Goal: Task Accomplishment & Management: Manage account settings

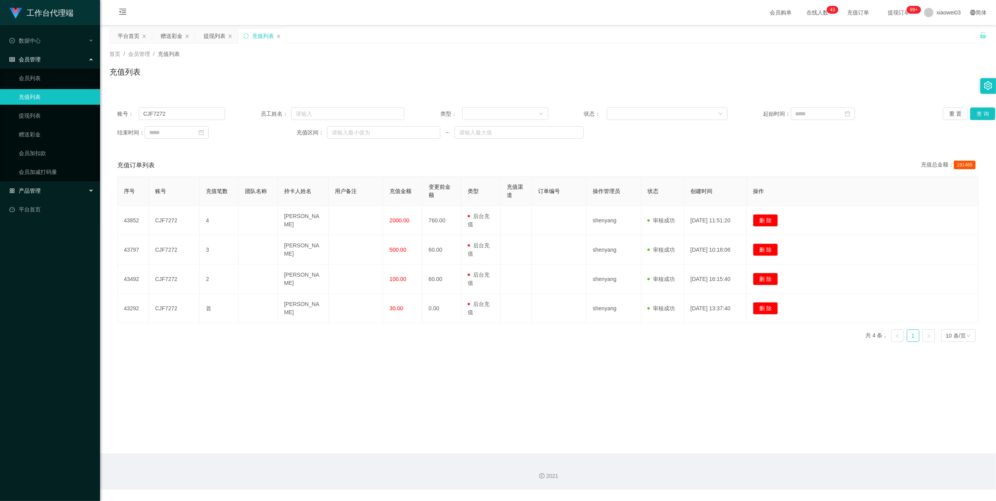
drag, startPoint x: 68, startPoint y: 186, endPoint x: 68, endPoint y: 191, distance: 4.3
click at [68, 186] on div "产品管理" at bounding box center [50, 191] width 100 height 16
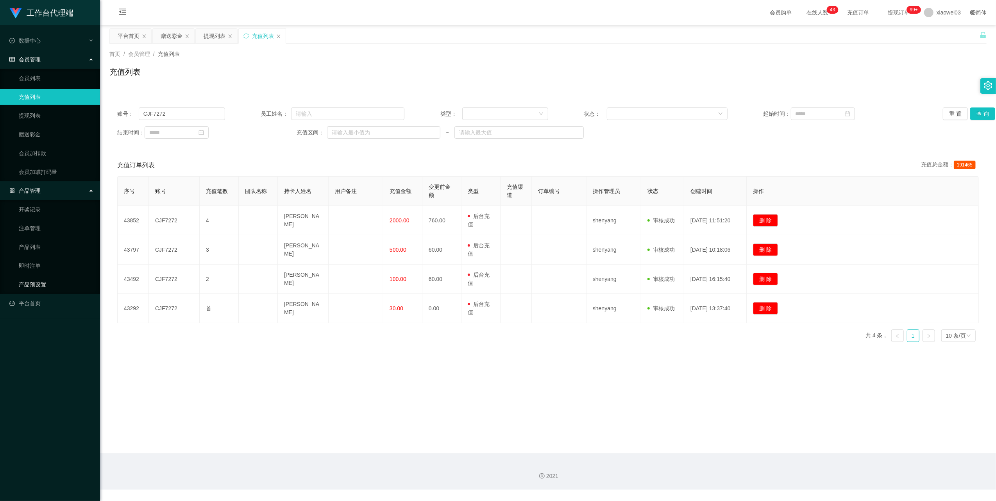
click at [54, 281] on link "产品预设置" at bounding box center [56, 285] width 75 height 16
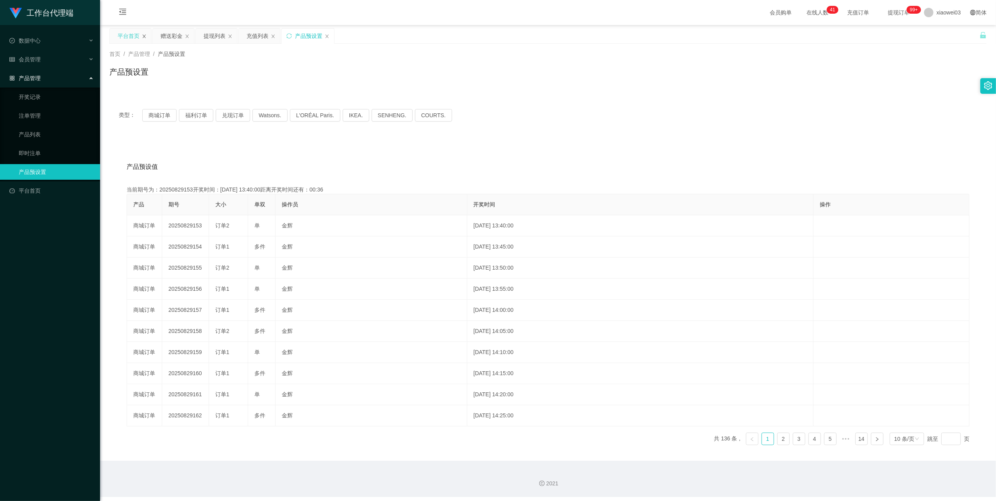
click at [145, 36] on icon "图标: close" at bounding box center [144, 36] width 3 height 4
click at [155, 113] on button "商城订单" at bounding box center [159, 115] width 34 height 13
click at [162, 119] on button "商城订单" at bounding box center [159, 115] width 34 height 13
click at [659, 111] on div "类型： 商城订单 福利订单 兑现订单 Watsons. L'ORÉAL Paris. IKEA. [GEOGRAPHIC_DATA]. COURTS." at bounding box center [548, 115] width 859 height 13
click at [938, 13] on span "xiaowei03" at bounding box center [949, 12] width 24 height 25
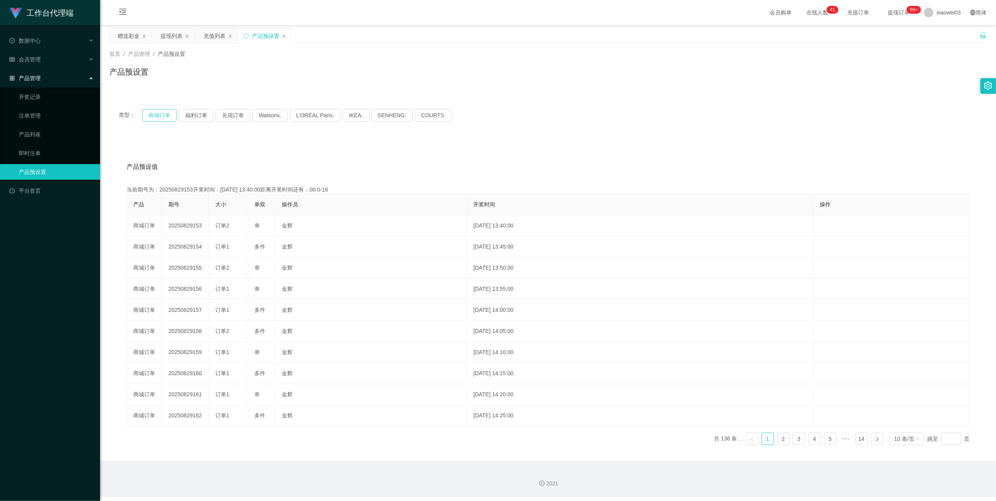
click at [163, 120] on button "商城订单" at bounding box center [159, 115] width 34 height 13
click at [125, 36] on div "赠送彩金" at bounding box center [129, 36] width 22 height 15
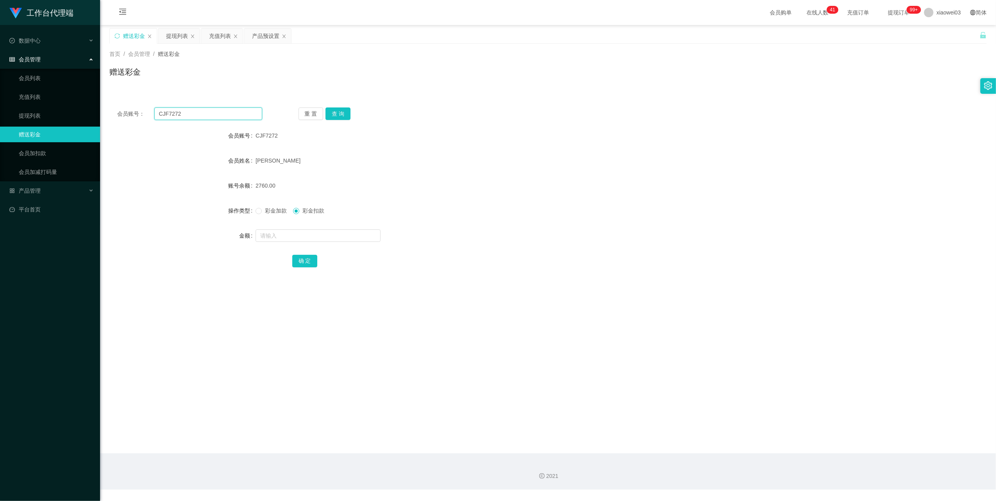
click at [226, 113] on input "CJF7272" at bounding box center [208, 113] width 108 height 13
paste input "您当前身份：初级学员 未结算累计薪资：RM15+RM5×3"
type input "您当前身份：初级学员 未结算累计薪资：RM15+RM5×32"
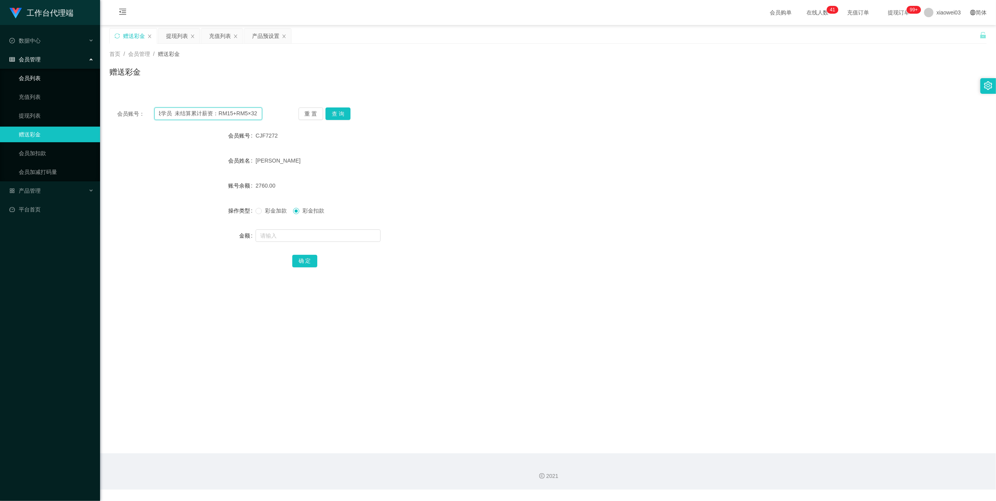
drag, startPoint x: 255, startPoint y: 113, endPoint x: 14, endPoint y: 77, distance: 243.7
click at [66, 94] on section "工作台代理端 数据中心 会员管理 会员列表 充值列表 提现列表 赠送彩金 会员加扣款 会员加减打码量 产品管理 开奖记录 注单管理 产品列表 即时注单 产品预…" at bounding box center [498, 245] width 996 height 490
click at [185, 118] on input "text" at bounding box center [208, 113] width 108 height 13
paste input "ngyuting"
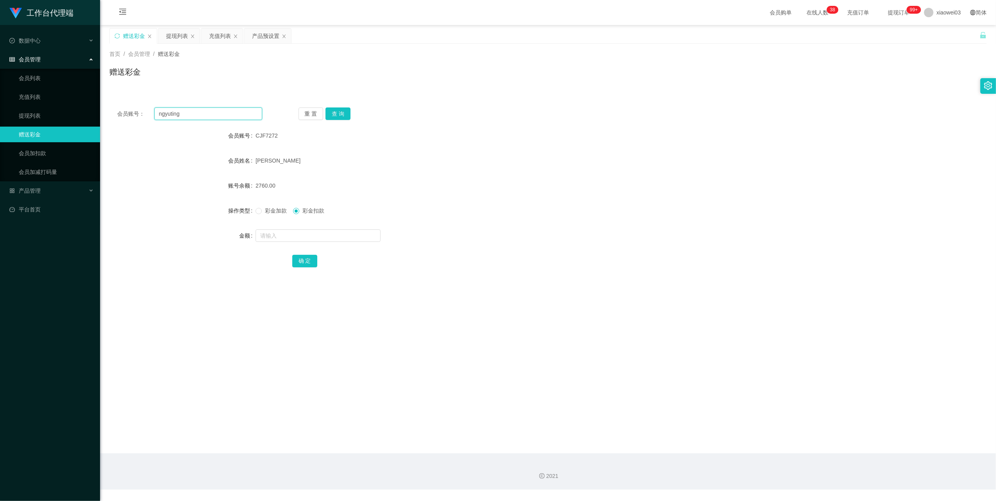
type input "ngyuting"
drag, startPoint x: 356, startPoint y: 114, endPoint x: 350, endPoint y: 114, distance: 6.3
click at [356, 114] on div "重 置 查 询" at bounding box center [371, 113] width 145 height 13
click at [350, 114] on div "重 置 查 询" at bounding box center [371, 113] width 145 height 13
click at [345, 110] on button "查 询" at bounding box center [338, 113] width 25 height 13
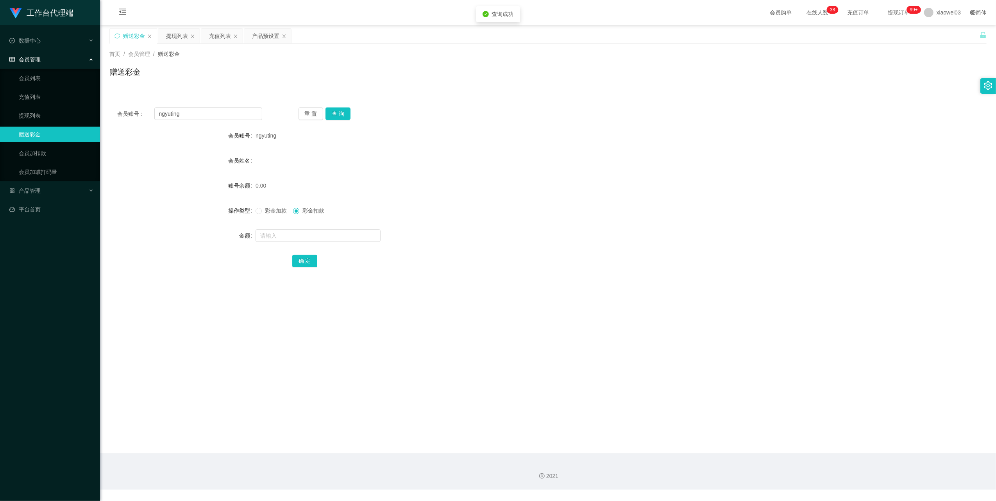
click at [390, 196] on form "会员账号 ngyuting 会员姓名 账号余额 0.00 操作类型 彩金加款 彩金扣款 金额 确 定" at bounding box center [547, 198] width 877 height 141
click at [263, 211] on span "彩金加款" at bounding box center [276, 211] width 28 height 6
click at [295, 234] on input "text" at bounding box center [318, 235] width 125 height 13
type input "30"
click at [303, 262] on button "确 定" at bounding box center [304, 261] width 25 height 13
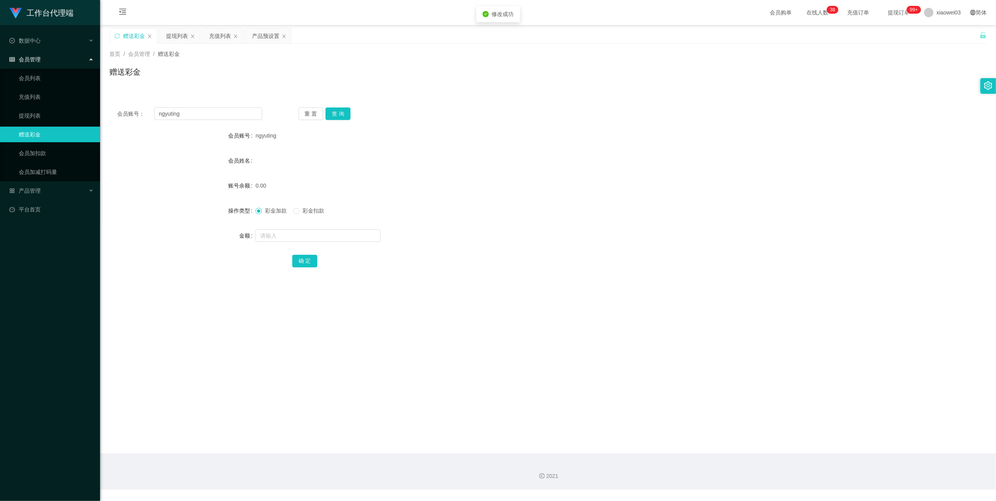
click at [720, 143] on div "ngyuting" at bounding box center [512, 136] width 512 height 16
click at [174, 38] on div "提现列表" at bounding box center [177, 36] width 22 height 15
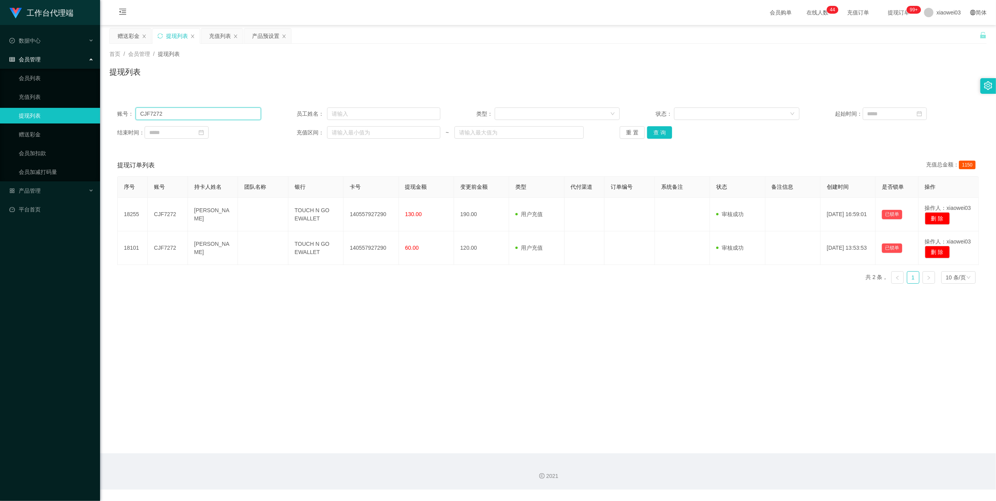
click at [199, 115] on input "CJF7272" at bounding box center [198, 113] width 125 height 13
paste input "tiantian123"
type input "tiantian123"
drag, startPoint x: 655, startPoint y: 134, endPoint x: 638, endPoint y: 145, distance: 20.7
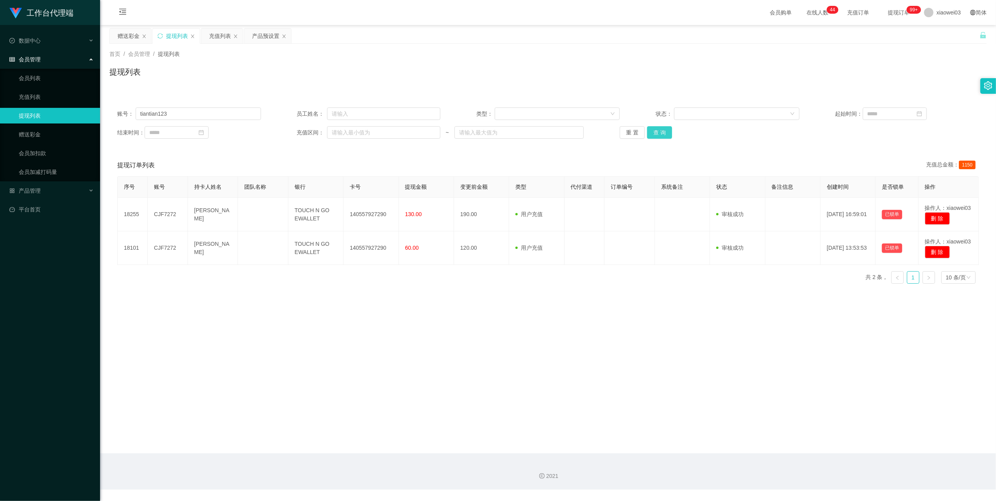
click at [655, 134] on button "查 询" at bounding box center [659, 132] width 25 height 13
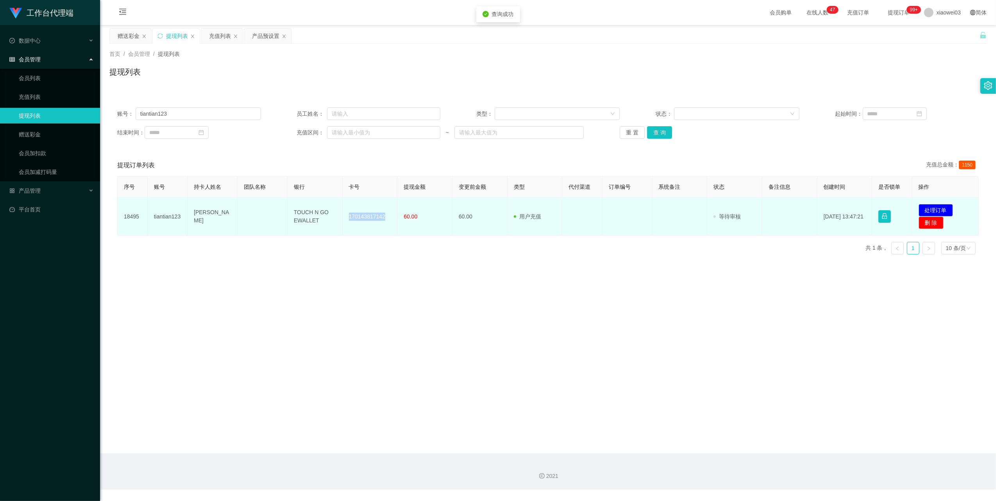
drag, startPoint x: 382, startPoint y: 219, endPoint x: 346, endPoint y: 219, distance: 36.4
click at [346, 219] on td "170143817142" at bounding box center [370, 217] width 55 height 38
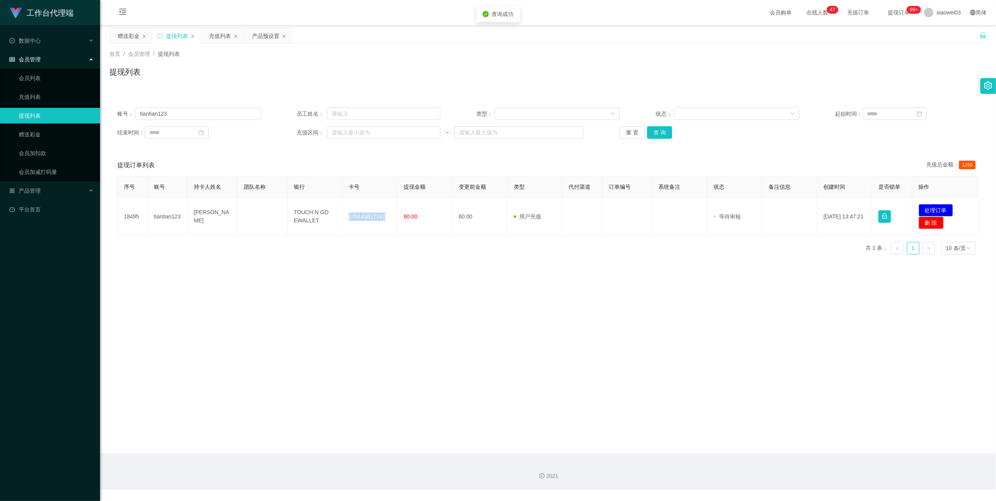
copy td "170143817142"
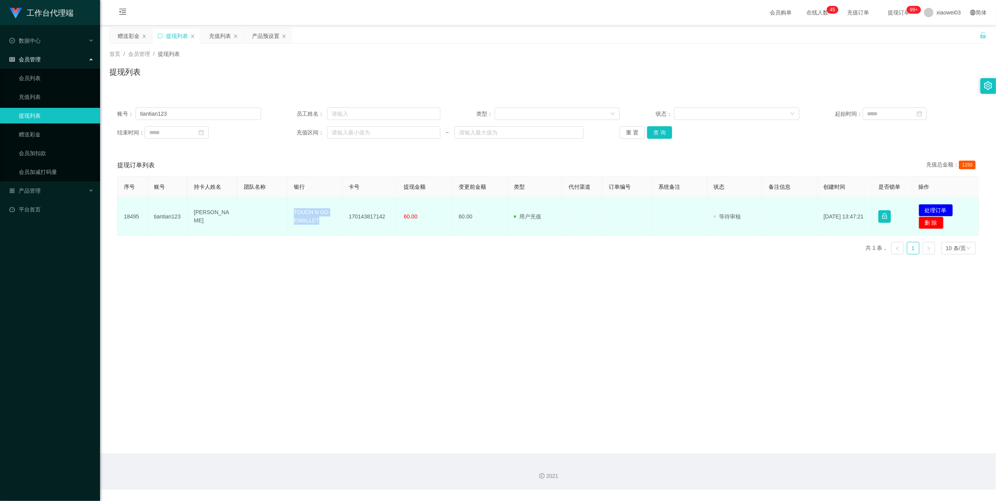
drag, startPoint x: 317, startPoint y: 225, endPoint x: 291, endPoint y: 213, distance: 28.3
click at [291, 213] on td "TOUCH N GO EWALLET" at bounding box center [315, 217] width 55 height 38
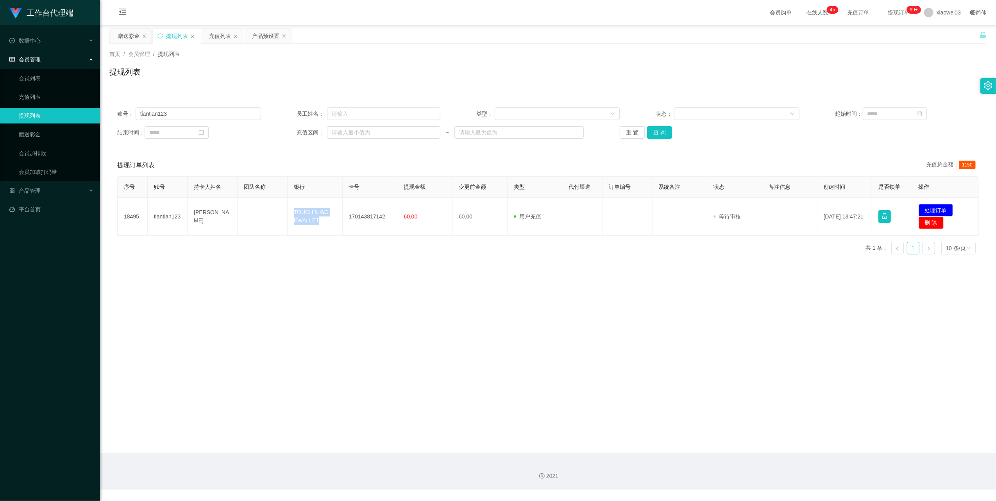
copy td "TOUCH N GO EWALLET"
click at [817, 293] on main "关闭左侧 关闭右侧 关闭其它 刷新页面 赠送彩金 提现列表 充值列表 产品预设置 首页 / 会员管理 / 提现列表 / 提现列表 账号： tiantian12…" at bounding box center [548, 239] width 896 height 428
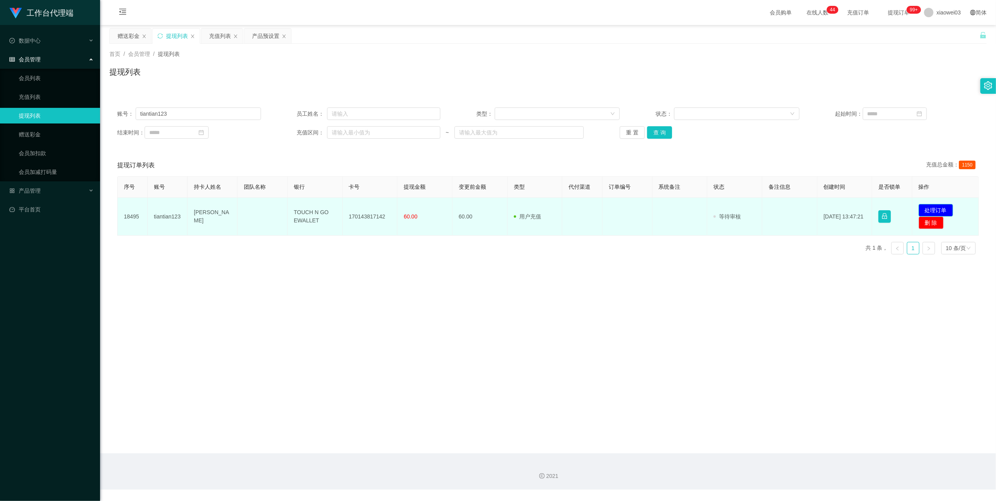
click at [942, 207] on button "处理订单" at bounding box center [936, 210] width 34 height 13
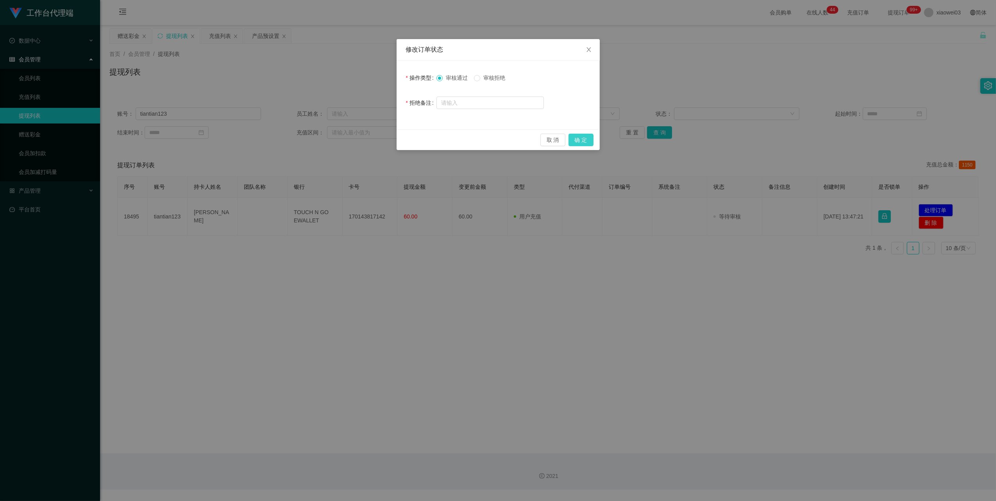
click at [582, 139] on button "确 定" at bounding box center [581, 140] width 25 height 13
click at [541, 374] on div "修改订单状态 操作类型 审核通过 审核拒绝 拒绝备注 取 消 确 定" at bounding box center [498, 250] width 996 height 501
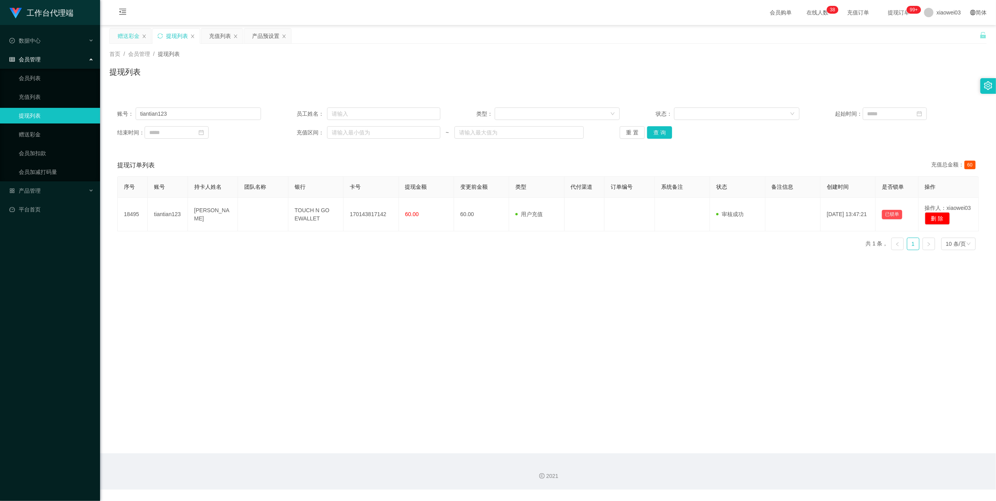
click at [130, 34] on div "赠送彩金" at bounding box center [129, 36] width 22 height 15
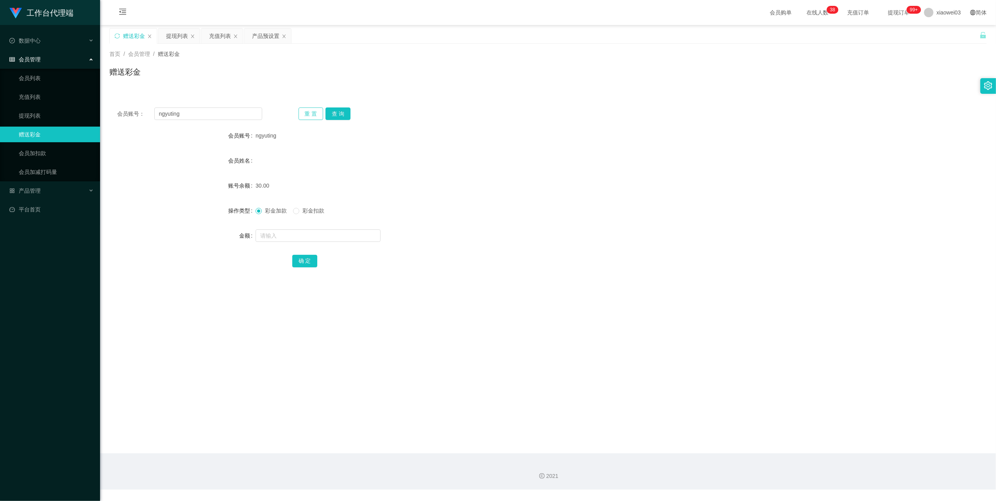
click at [304, 113] on button "重 置" at bounding box center [311, 113] width 25 height 13
click at [232, 112] on input "text" at bounding box center [208, 113] width 108 height 13
paste input "SLLSV"
type input "SLLSV"
click at [337, 109] on button "查 询" at bounding box center [338, 113] width 25 height 13
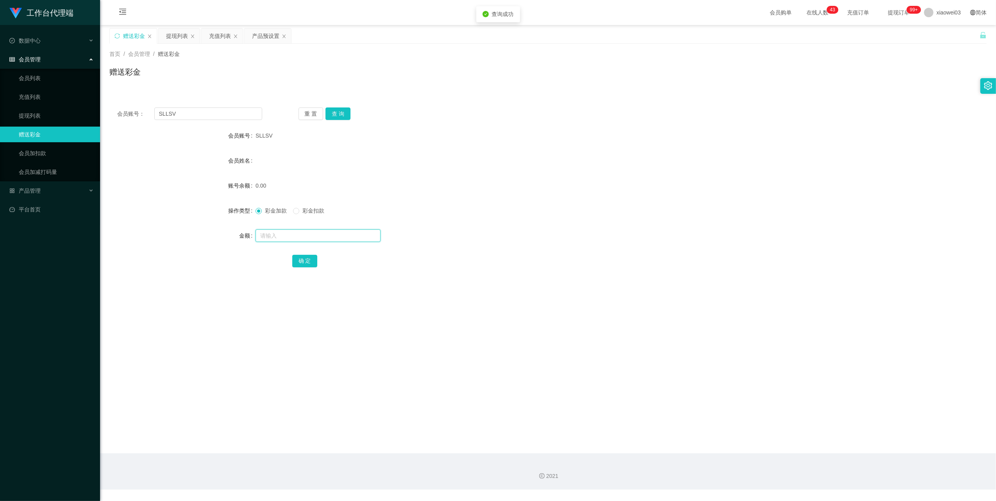
click at [305, 234] on input "text" at bounding box center [318, 235] width 125 height 13
type input "30"
drag, startPoint x: 297, startPoint y: 254, endPoint x: 302, endPoint y: 260, distance: 8.1
click at [297, 254] on div "确 定" at bounding box center [548, 261] width 512 height 16
click at [300, 267] on button "确 定" at bounding box center [304, 261] width 25 height 13
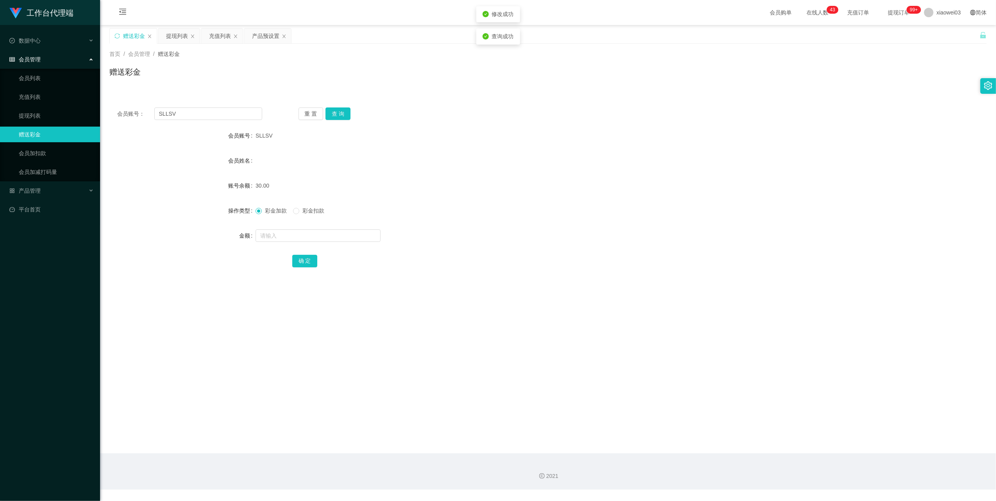
click at [561, 190] on div "30.00" at bounding box center [512, 186] width 512 height 16
click at [266, 36] on div "产品预设置" at bounding box center [265, 36] width 27 height 15
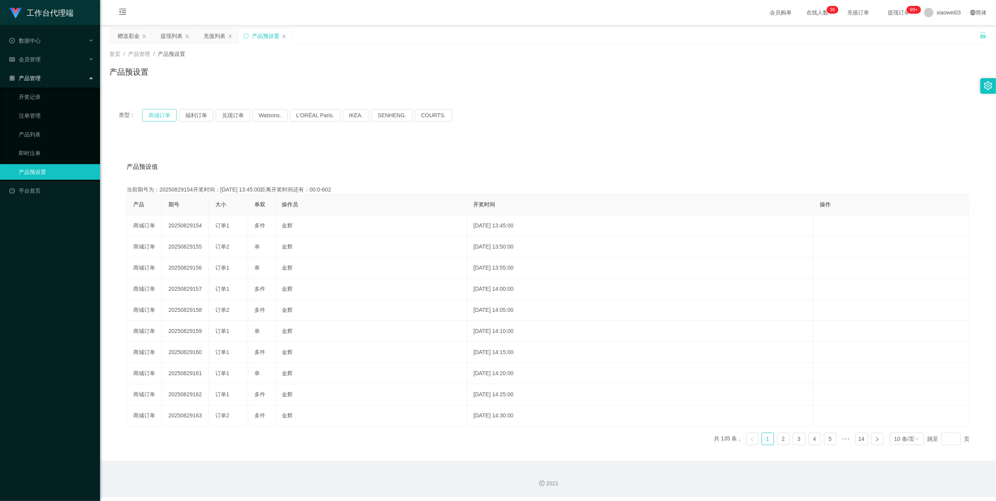
click at [161, 116] on button "商城订单" at bounding box center [159, 115] width 34 height 13
click at [174, 30] on div "提现列表" at bounding box center [172, 36] width 22 height 15
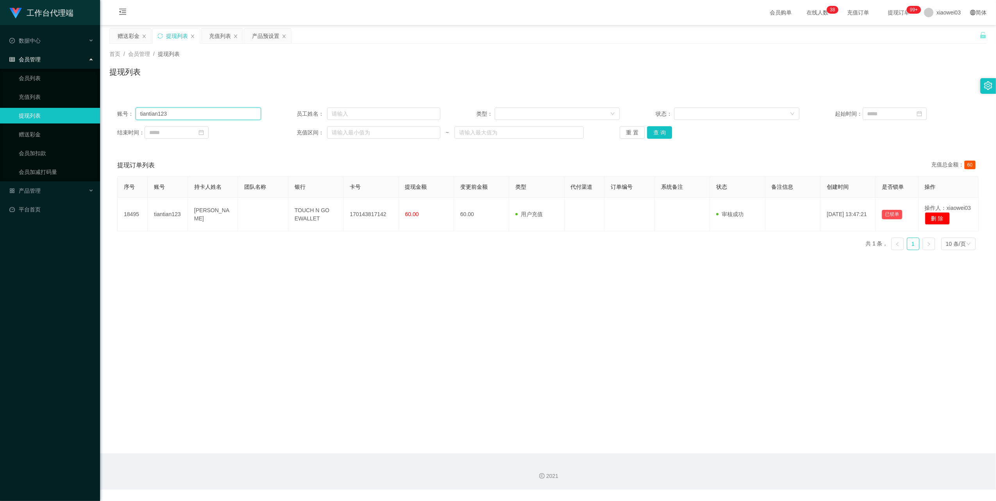
click at [205, 115] on input "tiantian123" at bounding box center [198, 113] width 125 height 13
paste input "chloewong"
type input "chloewong"
drag, startPoint x: 669, startPoint y: 135, endPoint x: 662, endPoint y: 135, distance: 7.0
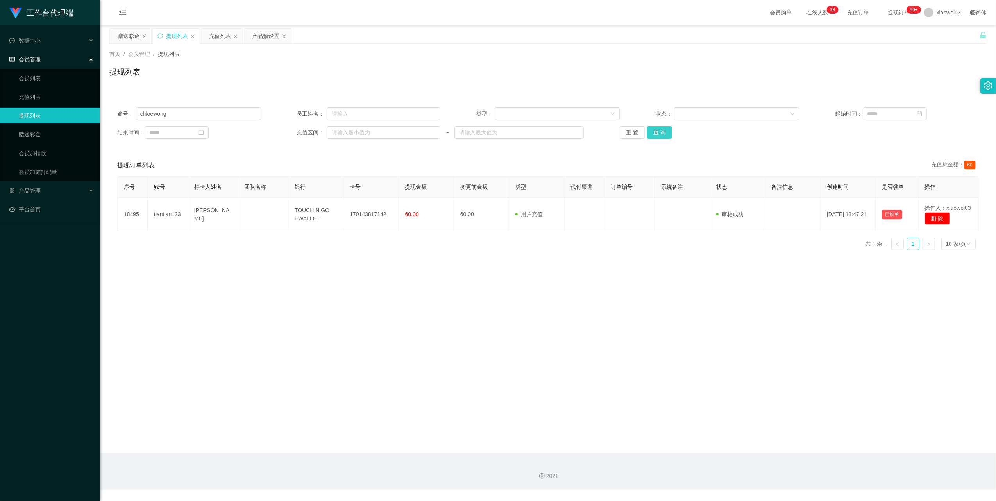
click at [669, 135] on button "查 询" at bounding box center [659, 132] width 25 height 13
click at [474, 318] on main "关闭左侧 关闭右侧 关闭其它 刷新页面 赠送彩金 提现列表 充值列表 产品预设置 首页 / 会员管理 / 提现列表 / 提现列表 账号： chloewong …" at bounding box center [548, 239] width 896 height 428
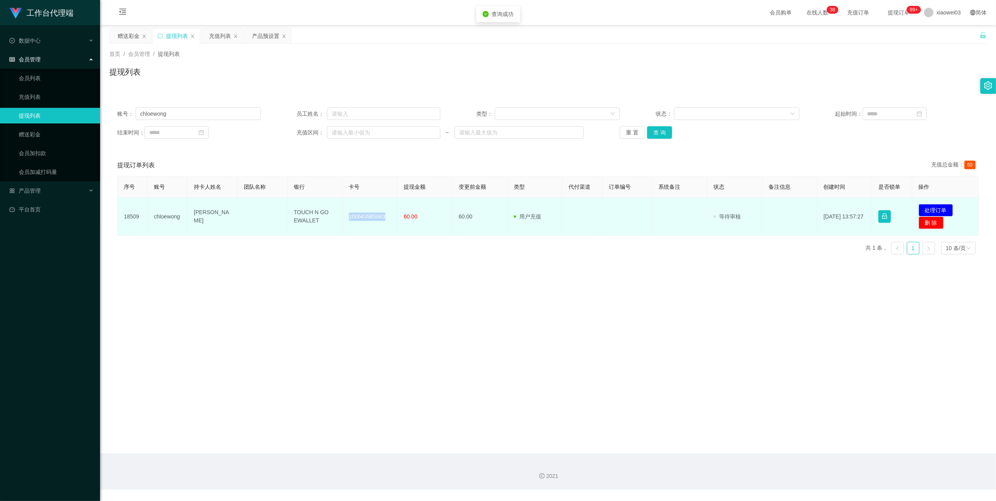
drag, startPoint x: 383, startPoint y: 217, endPoint x: 348, endPoint y: 214, distance: 35.7
click at [348, 214] on td "100643985063" at bounding box center [370, 217] width 55 height 38
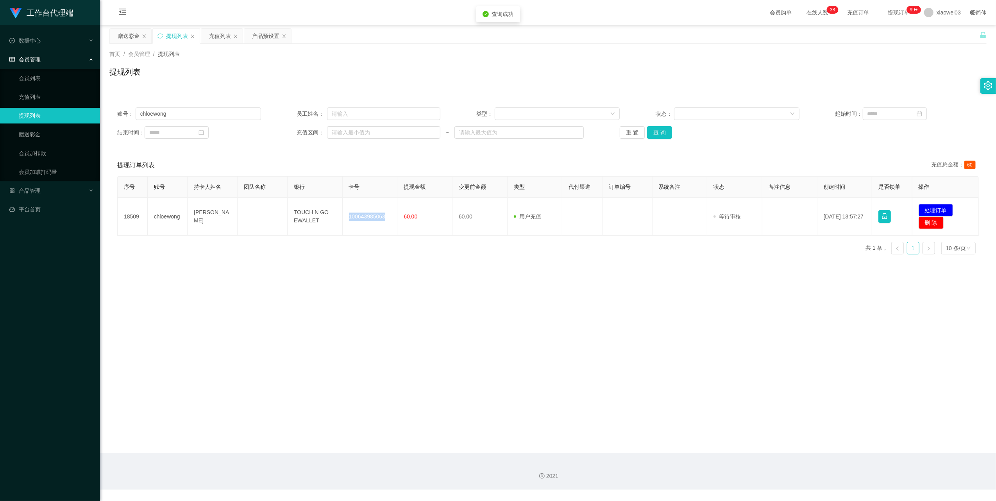
copy td "100643985063"
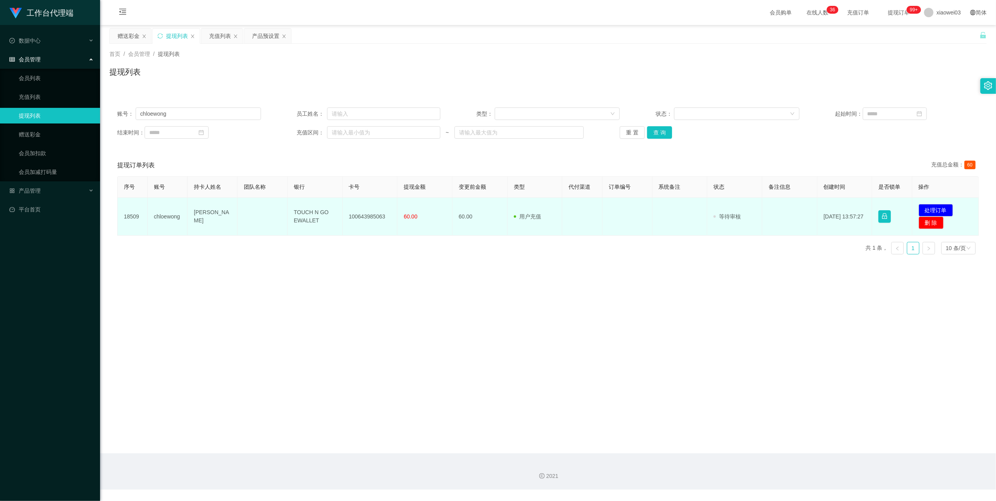
click at [294, 219] on td "TOUCH N GO EWALLET" at bounding box center [315, 217] width 55 height 38
drag, startPoint x: 324, startPoint y: 225, endPoint x: 288, endPoint y: 207, distance: 40.7
click at [288, 207] on td "TOUCH N GO EWALLET" at bounding box center [315, 217] width 55 height 38
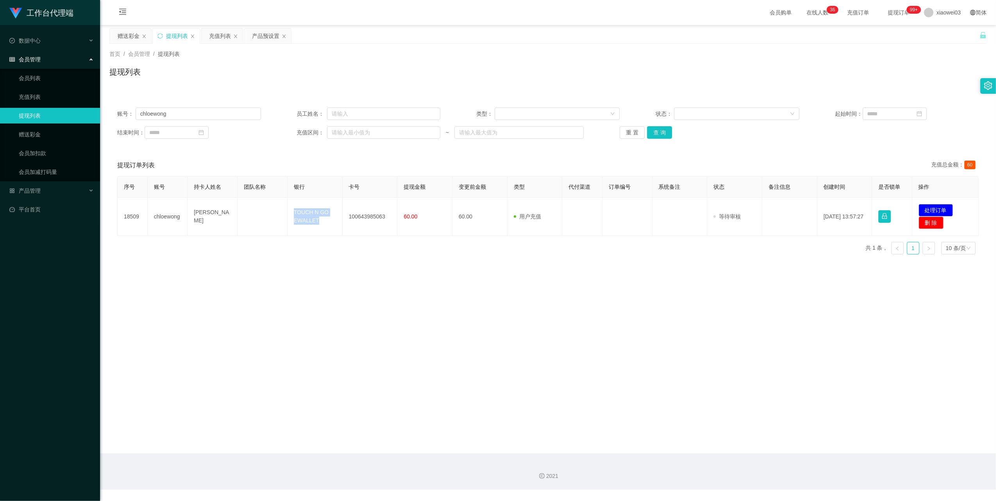
copy td "TOUCH N GO EWALLET"
click at [788, 329] on main "关闭左侧 关闭右侧 关闭其它 刷新页面 赠送彩金 提现列表 充值列表 产品预设置 首页 / 会员管理 / 提现列表 / 提现列表 账号： chloewong …" at bounding box center [548, 239] width 896 height 428
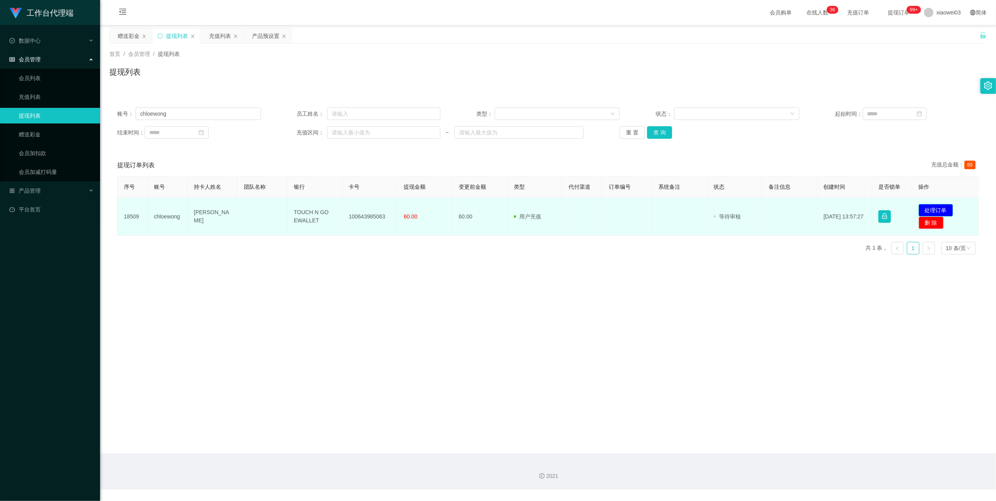
click at [938, 207] on button "处理订单" at bounding box center [936, 210] width 34 height 13
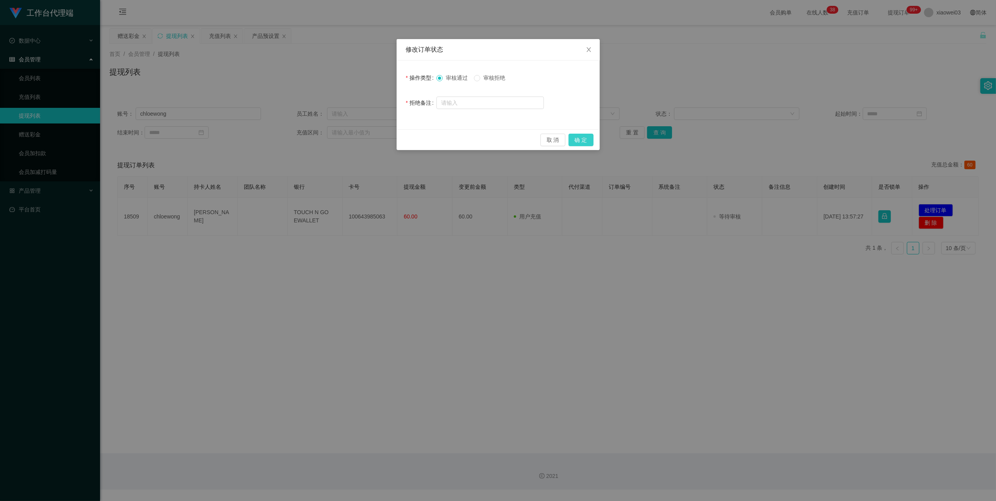
click at [589, 142] on button "确 定" at bounding box center [581, 140] width 25 height 13
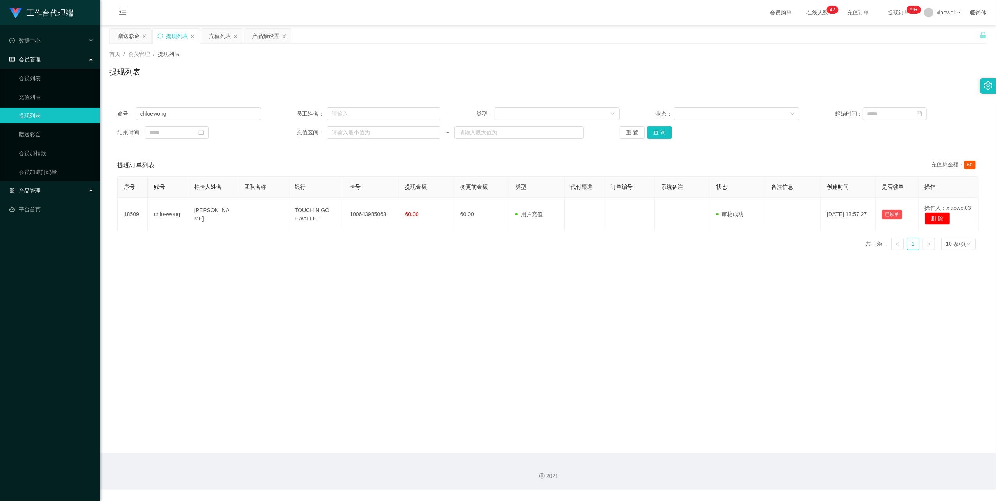
click at [69, 192] on div "产品管理" at bounding box center [50, 191] width 100 height 16
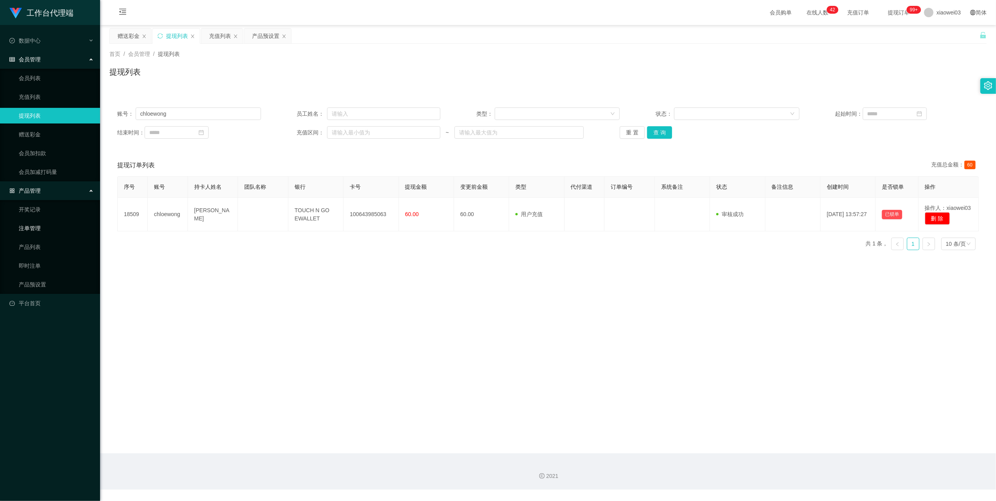
click at [58, 226] on link "注单管理" at bounding box center [56, 228] width 75 height 16
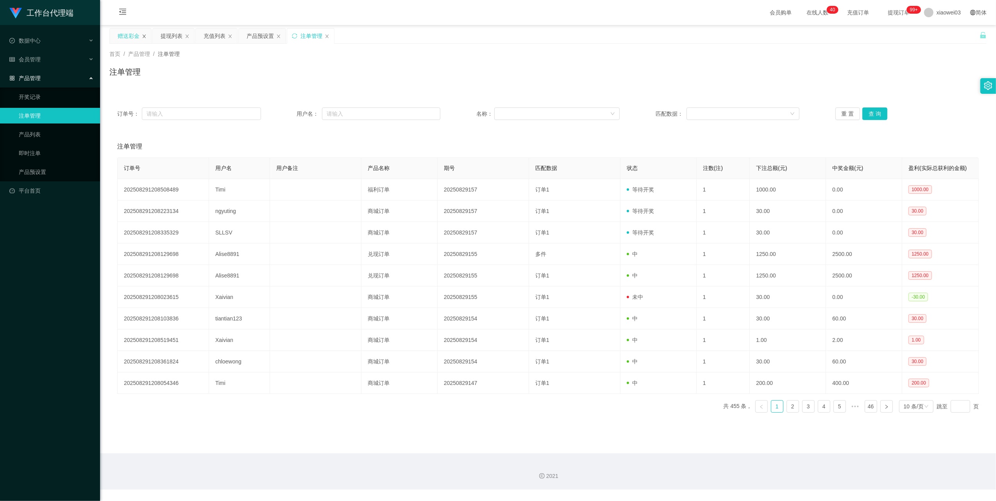
click at [142, 36] on icon "图标: close" at bounding box center [144, 36] width 5 height 5
click at [82, 79] on div "产品管理" at bounding box center [50, 78] width 100 height 16
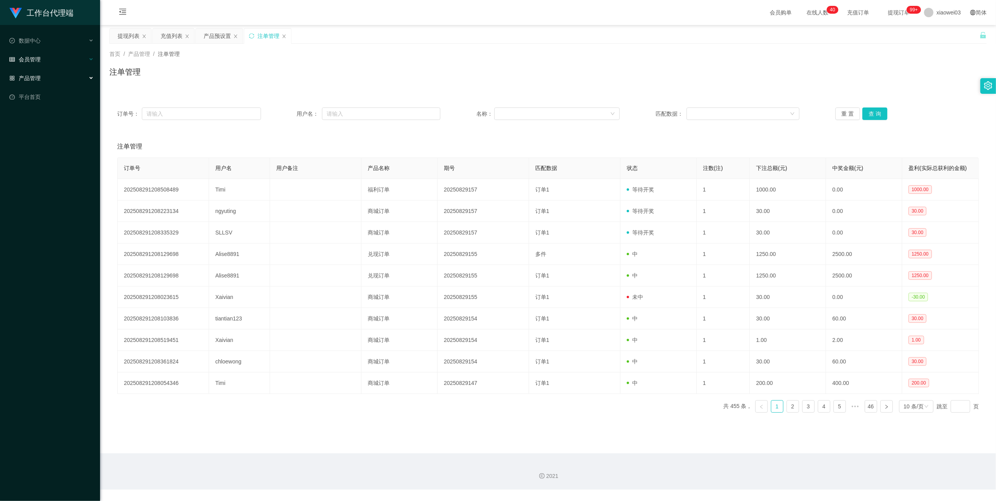
click at [82, 58] on div "会员管理" at bounding box center [50, 60] width 100 height 16
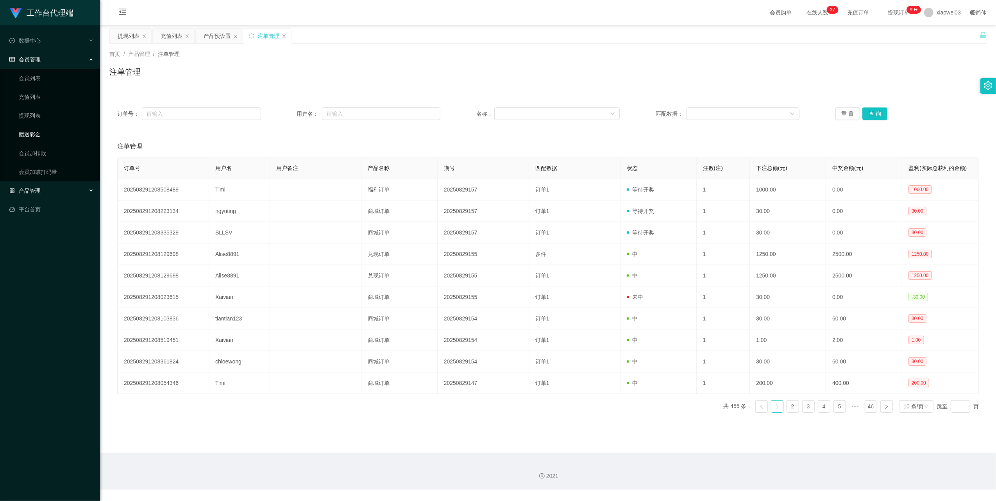
click at [54, 136] on link "赠送彩金" at bounding box center [56, 135] width 75 height 16
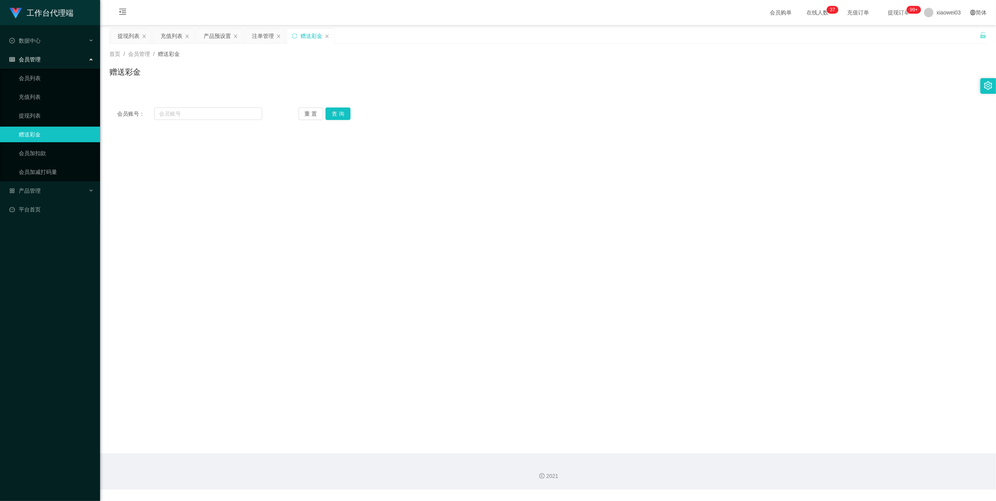
click at [199, 103] on div "会员账号： 重 置 查 询 会员账号 会员姓名 账号余额 操作类型 彩金加款 彩金扣款 金额 确 定" at bounding box center [547, 114] width 877 height 28
click at [202, 113] on input "text" at bounding box center [208, 113] width 108 height 13
paste input "Xaivian"
type input "Xaivian"
drag, startPoint x: 335, startPoint y: 107, endPoint x: 385, endPoint y: 141, distance: 60.3
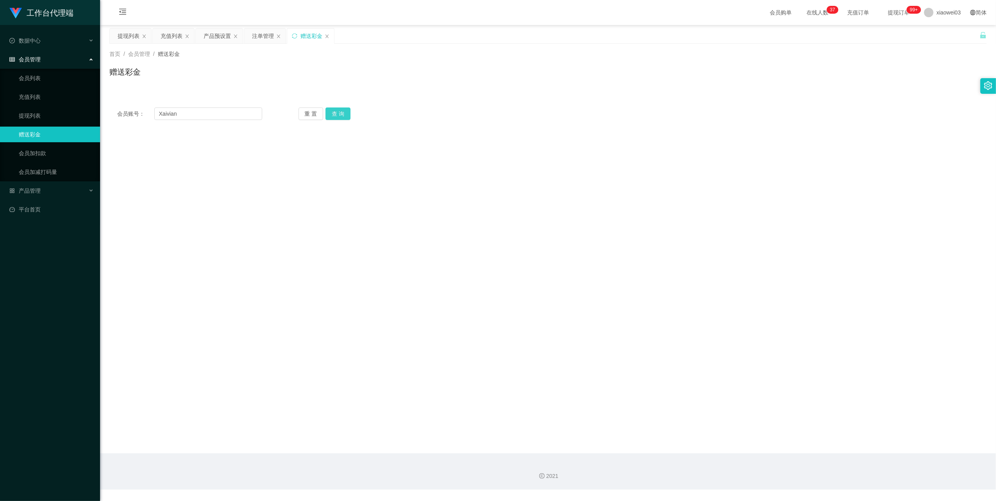
click at [335, 107] on button "查 询" at bounding box center [338, 113] width 25 height 13
click at [452, 168] on div "会员姓名" at bounding box center [547, 161] width 877 height 16
click at [347, 108] on button "查 询" at bounding box center [338, 113] width 25 height 13
drag, startPoint x: 266, startPoint y: 33, endPoint x: 257, endPoint y: 58, distance: 27.0
click at [266, 33] on div "注单管理" at bounding box center [263, 36] width 22 height 15
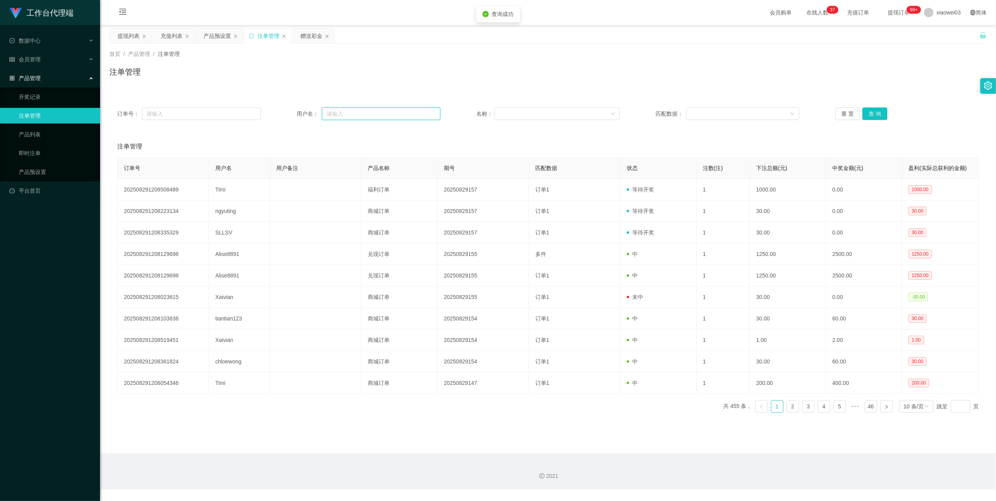
click at [360, 114] on input "text" at bounding box center [381, 113] width 118 height 13
click at [193, 115] on input "text" at bounding box center [201, 113] width 119 height 13
click at [345, 117] on input "text" at bounding box center [381, 113] width 118 height 13
paste input "Xaivian"
type input "Xaivian"
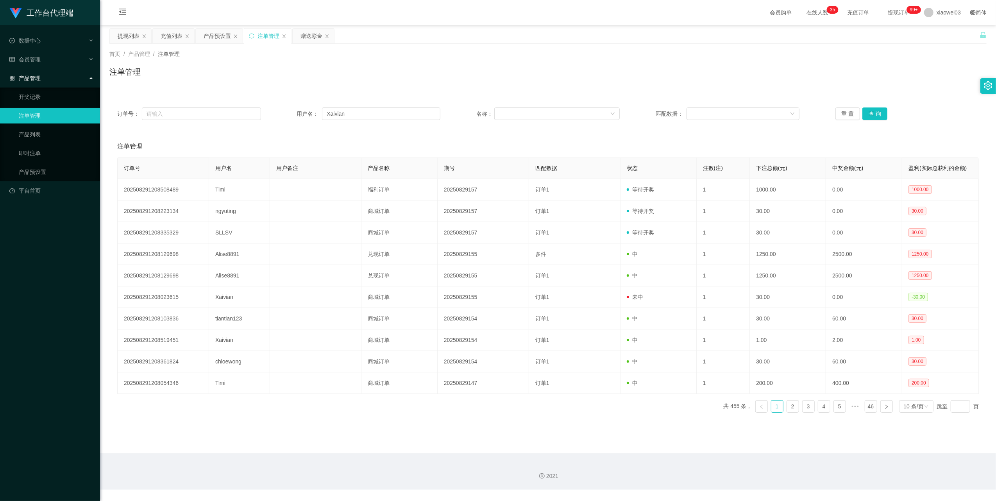
drag, startPoint x: 865, startPoint y: 106, endPoint x: 861, endPoint y: 107, distance: 3.9
click at [865, 106] on div "订单号： 用户名： Xaivian 名称： 匹配数据： 重 置 查 询" at bounding box center [547, 114] width 877 height 28
click at [870, 110] on button "查 询" at bounding box center [875, 113] width 25 height 13
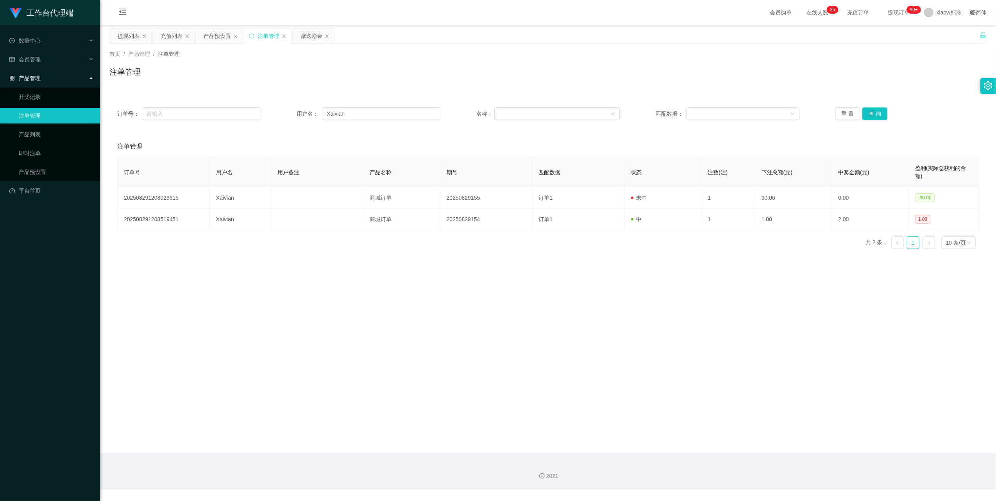
click at [721, 274] on main "关闭左侧 关闭右侧 关闭其它 刷新页面 提现列表 充值列表 产品预设置 注单管理 赠送彩金 首页 / 产品管理 / 注单管理 / 注单管理 订单号： 用户名：…" at bounding box center [548, 239] width 896 height 428
click at [169, 35] on div "充值列表" at bounding box center [172, 36] width 22 height 15
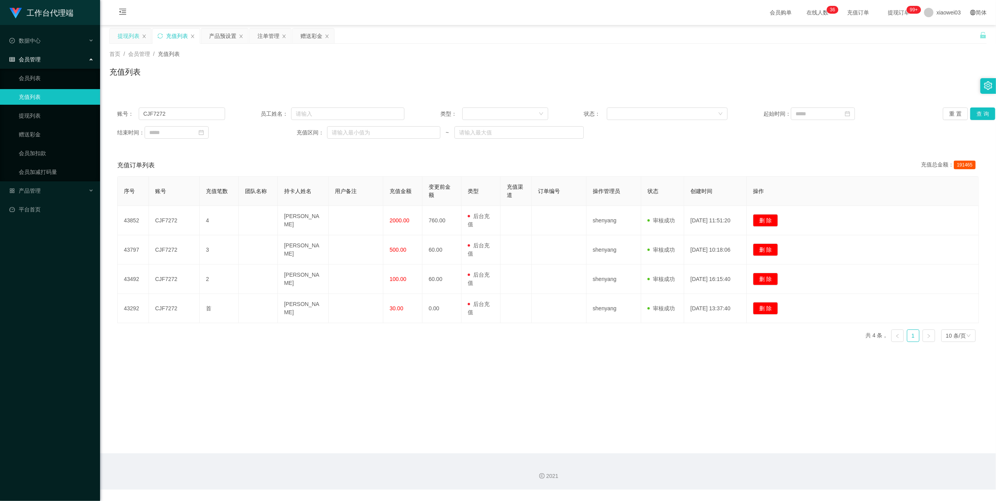
click at [125, 30] on div "提现列表" at bounding box center [129, 36] width 22 height 15
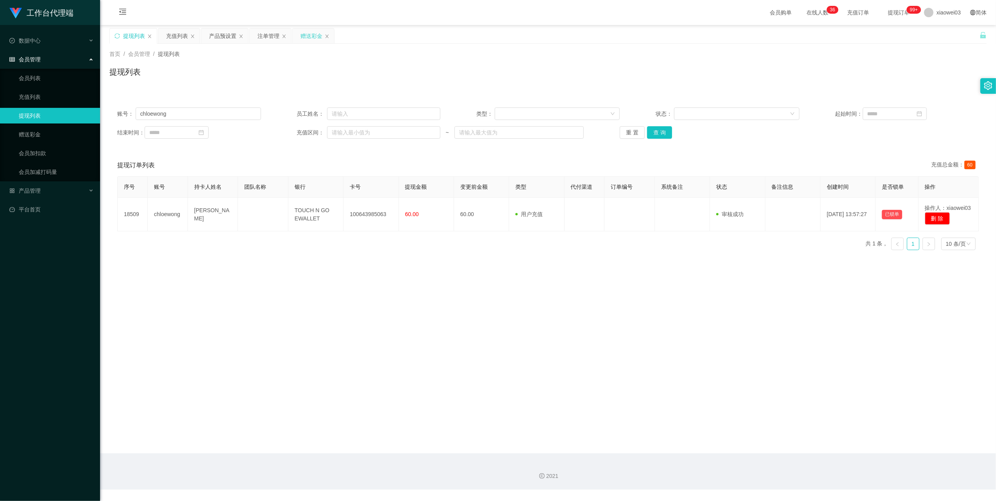
click at [306, 39] on div "赠送彩金" at bounding box center [312, 36] width 22 height 15
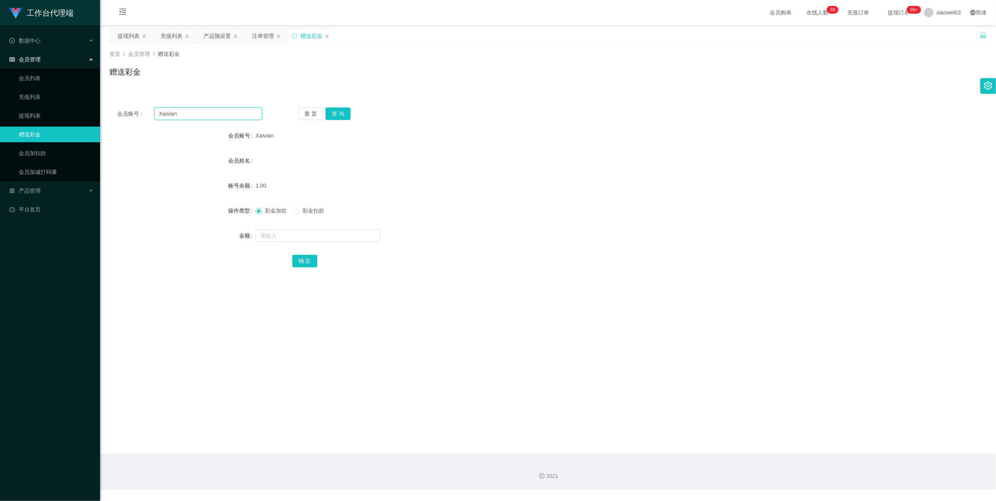
click at [226, 112] on input "Xaivian" at bounding box center [208, 113] width 108 height 13
paste input "SLLSV"
type input "SLLSV"
drag, startPoint x: 332, startPoint y: 111, endPoint x: 338, endPoint y: 116, distance: 7.8
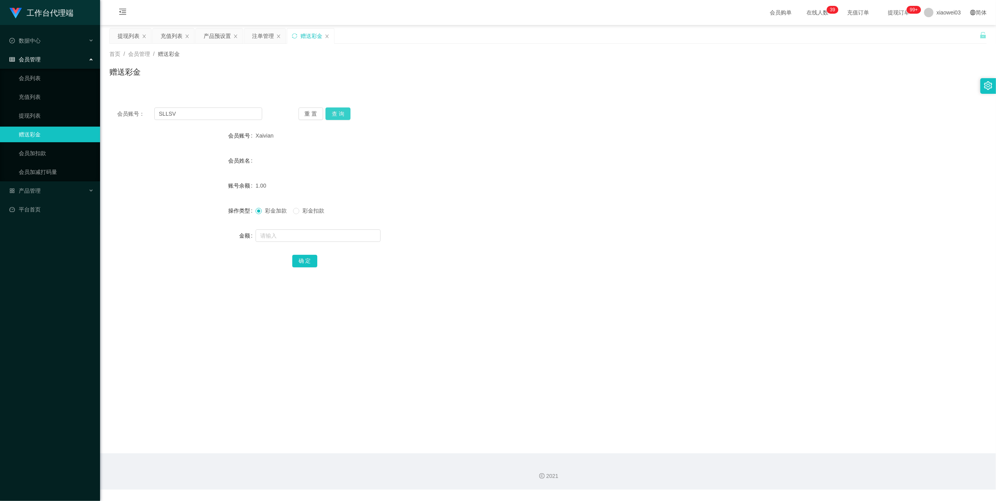
click at [333, 111] on button "查 询" at bounding box center [338, 113] width 25 height 13
drag, startPoint x: 478, startPoint y: 204, endPoint x: 684, endPoint y: 128, distance: 219.7
click at [480, 204] on div "彩金加款 彩金扣款" at bounding box center [512, 211] width 512 height 16
click at [201, 115] on input "SLLSV" at bounding box center [208, 113] width 108 height 13
click at [174, 33] on div "充值列表" at bounding box center [172, 36] width 22 height 15
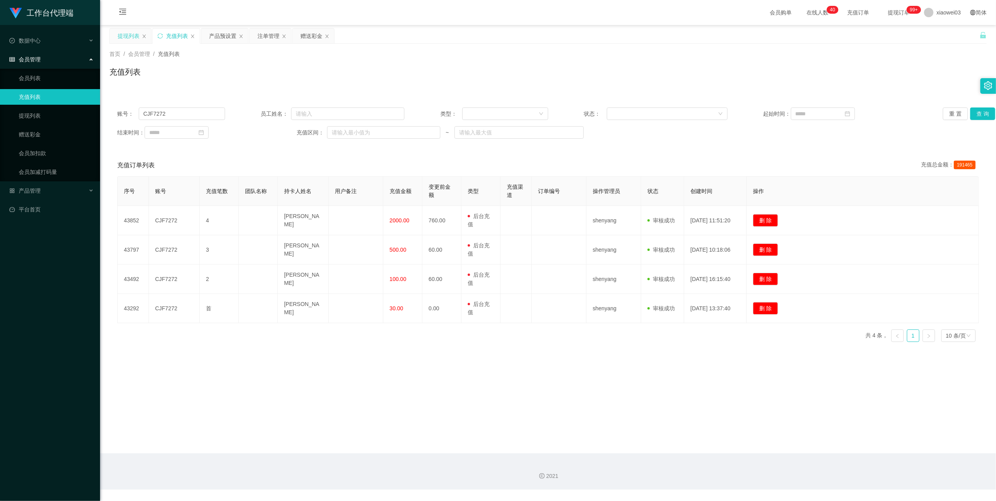
click at [122, 32] on div "提现列表" at bounding box center [129, 36] width 22 height 15
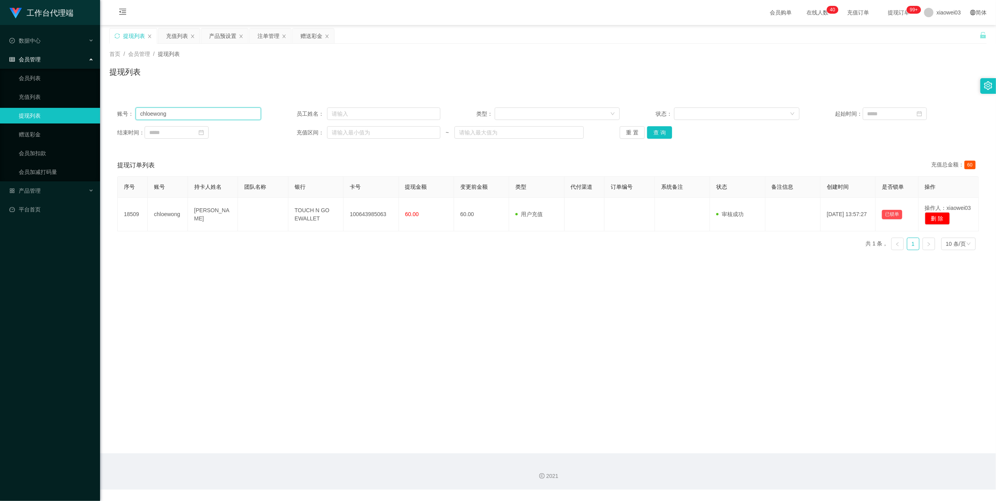
click at [195, 114] on input "chloewong" at bounding box center [198, 113] width 125 height 13
paste input "SLLSV"
type input "SLLSV"
click at [667, 136] on button "查 询" at bounding box center [659, 132] width 25 height 13
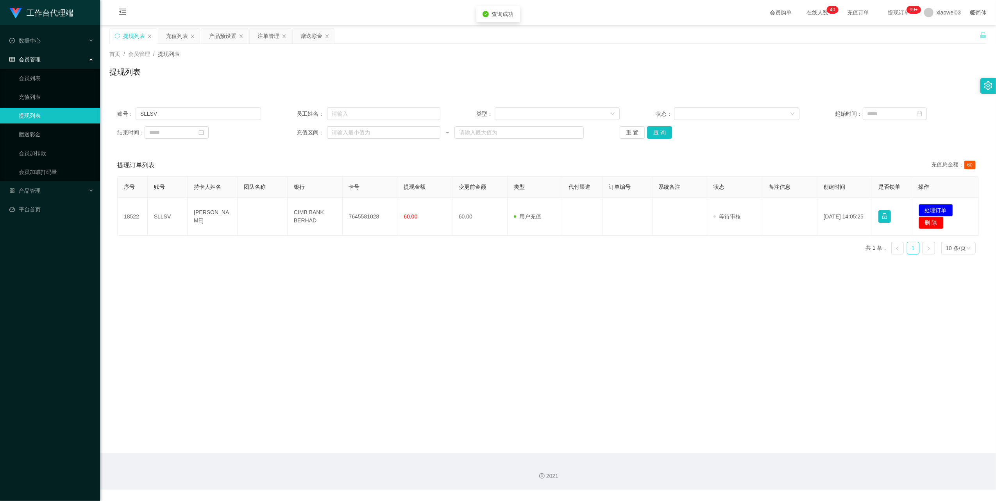
click at [532, 321] on main "关闭左侧 关闭右侧 关闭其它 刷新页面 提现列表 充值列表 产品预设置 注单管理 赠送彩金 首页 / 会员管理 / 提现列表 / 提现列表 账号： SLLSV…" at bounding box center [548, 239] width 896 height 428
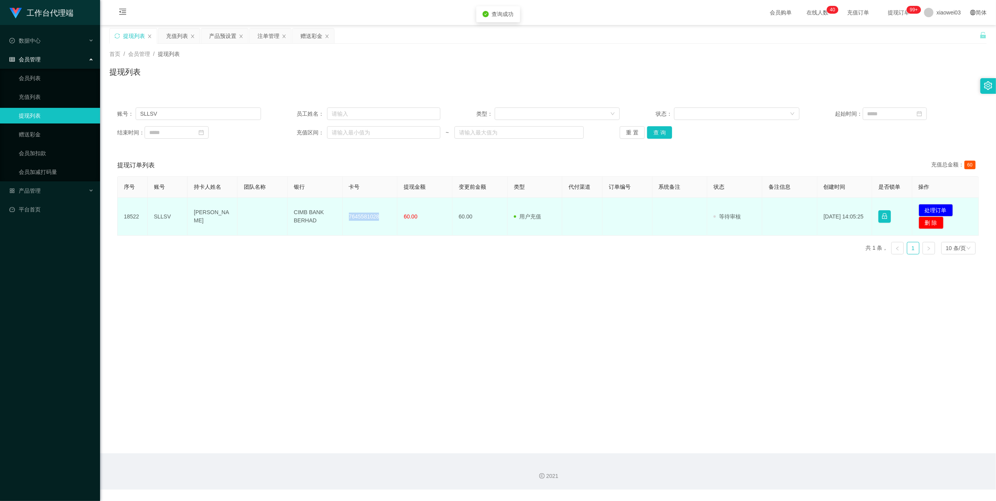
drag, startPoint x: 376, startPoint y: 216, endPoint x: 346, endPoint y: 213, distance: 30.3
click at [346, 213] on td "7645581028" at bounding box center [370, 217] width 55 height 38
copy td "7645581028"
drag, startPoint x: 316, startPoint y: 222, endPoint x: 284, endPoint y: 201, distance: 38.9
click at [284, 201] on tr "18522 SLLSV LUAH CHII HAO CIMB BANK BERHAD 7645581028 60.00 60.00 用户充值 人工扣款 审核驳…" at bounding box center [548, 217] width 861 height 38
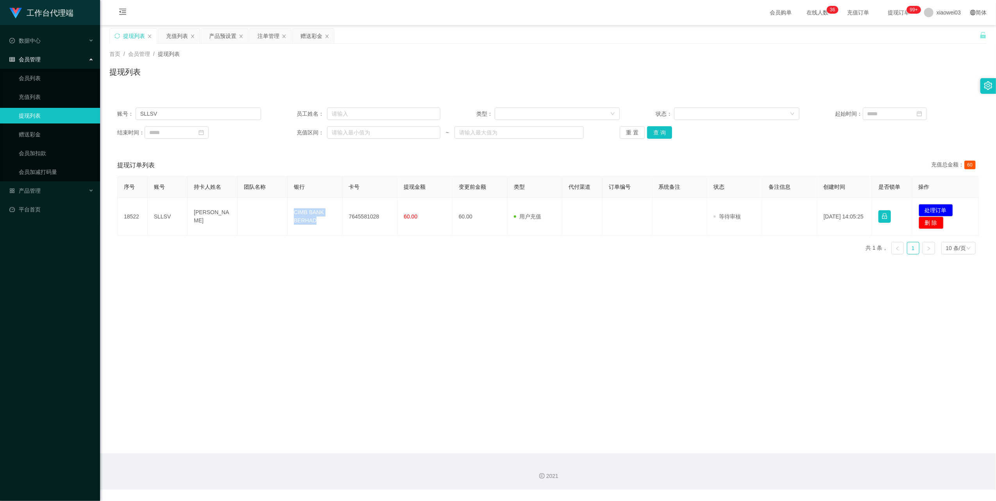
copy tr "CIMB BANK BERHAD"
drag, startPoint x: 758, startPoint y: 358, endPoint x: 772, endPoint y: 341, distance: 21.7
click at [768, 346] on main "关闭左侧 关闭右侧 关闭其它 刷新页面 提现列表 充值列表 产品预设置 注单管理 赠送彩金 首页 / 会员管理 / 提现列表 / 提现列表 账号： SLLSV…" at bounding box center [548, 239] width 896 height 428
click at [919, 210] on button "处理订单" at bounding box center [936, 210] width 34 height 13
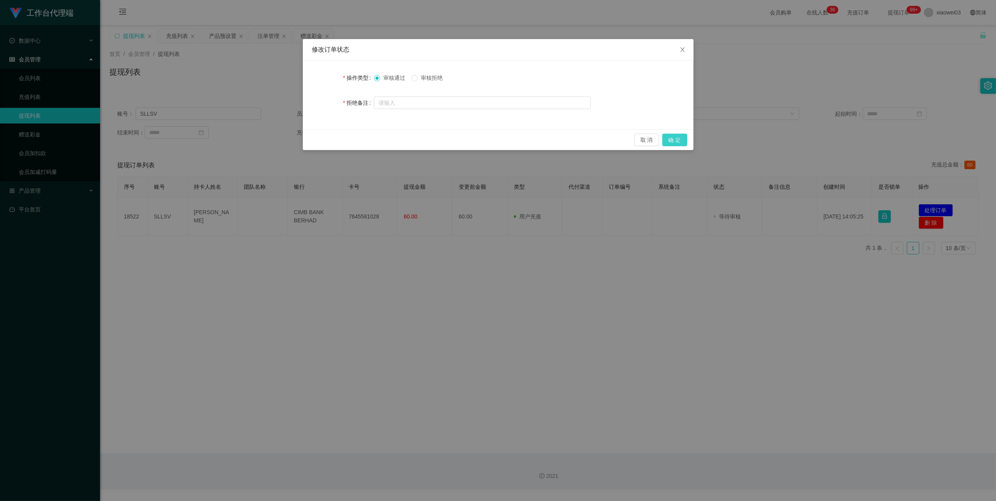
click at [685, 138] on button "确 定" at bounding box center [675, 140] width 25 height 13
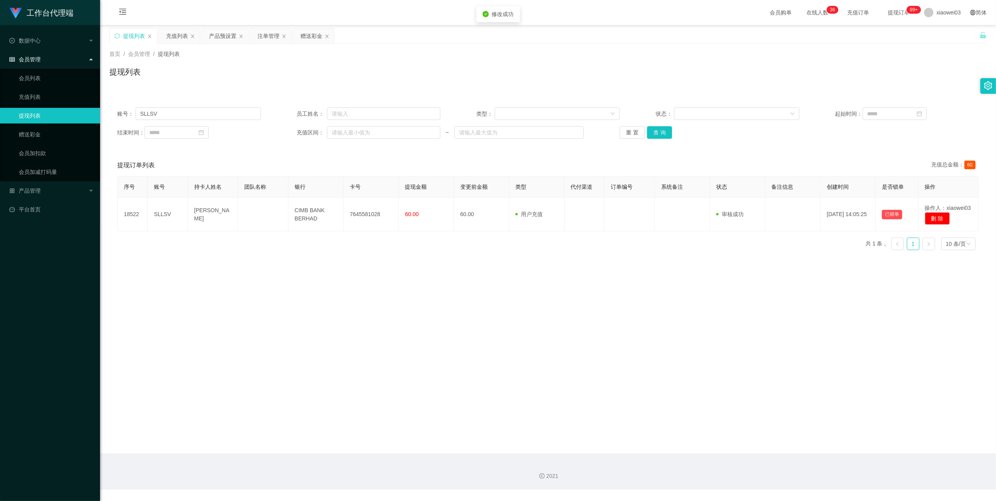
click at [634, 349] on div "修改订单状态 操作类型 审核通过 审核拒绝 拒绝备注 取 消 确 定" at bounding box center [498, 250] width 996 height 501
click at [218, 37] on div "产品预设置" at bounding box center [222, 36] width 27 height 15
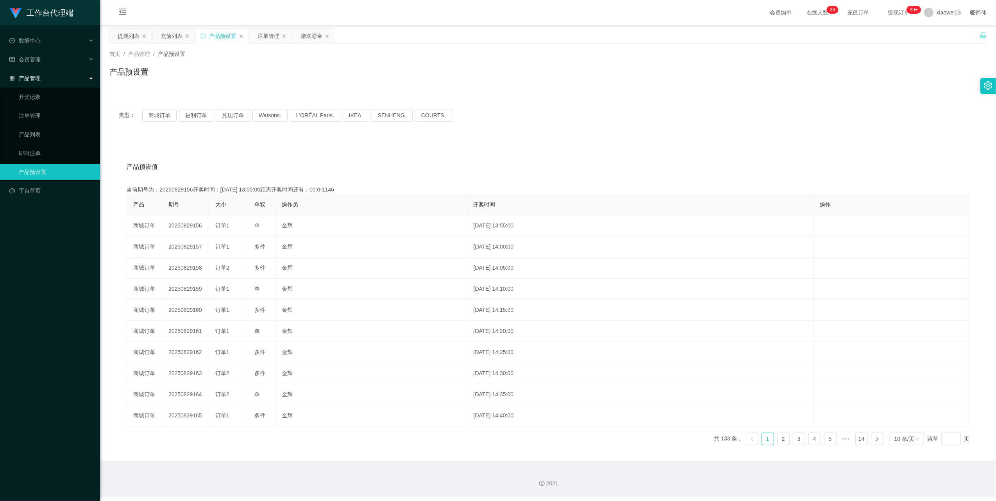
click at [155, 106] on div "类型： 商城订单 福利订单 兑现订单 Watsons. L'ORÉAL Paris. IKEA. [GEOGRAPHIC_DATA]. COURTS." at bounding box center [547, 115] width 877 height 31
click at [155, 112] on button "商城订单" at bounding box center [159, 115] width 34 height 13
click at [604, 118] on div "类型： 商城订单 福利订单 兑现订单 Watsons. L'ORÉAL Paris. IKEA. [GEOGRAPHIC_DATA]. COURTS." at bounding box center [548, 115] width 859 height 13
click at [319, 42] on div "赠送彩金" at bounding box center [312, 36] width 22 height 15
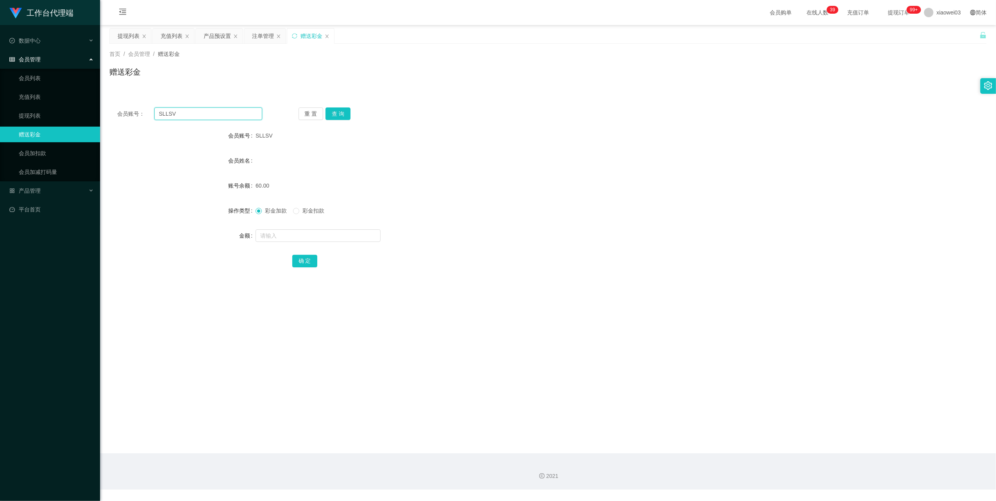
click at [206, 108] on input "SLLSV" at bounding box center [208, 113] width 108 height 13
paste input "Xaivian"
click at [340, 113] on button "查 询" at bounding box center [338, 113] width 25 height 13
click at [485, 186] on div "1.00" at bounding box center [512, 186] width 512 height 16
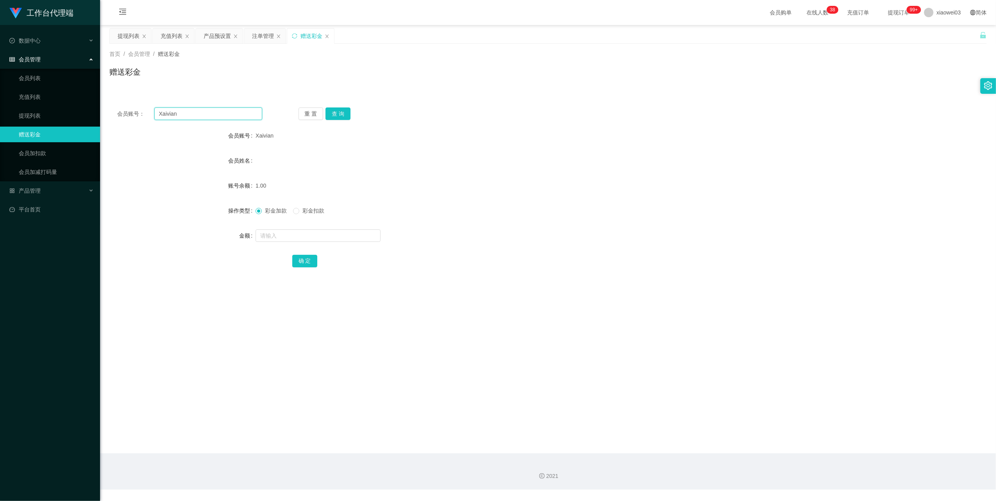
click at [204, 112] on input "Xaivian" at bounding box center [208, 113] width 108 height 13
paste input "ngyuting"
click at [339, 116] on button "查 询" at bounding box center [338, 113] width 25 height 13
click at [492, 206] on div "彩金加款 彩金扣款" at bounding box center [512, 211] width 512 height 16
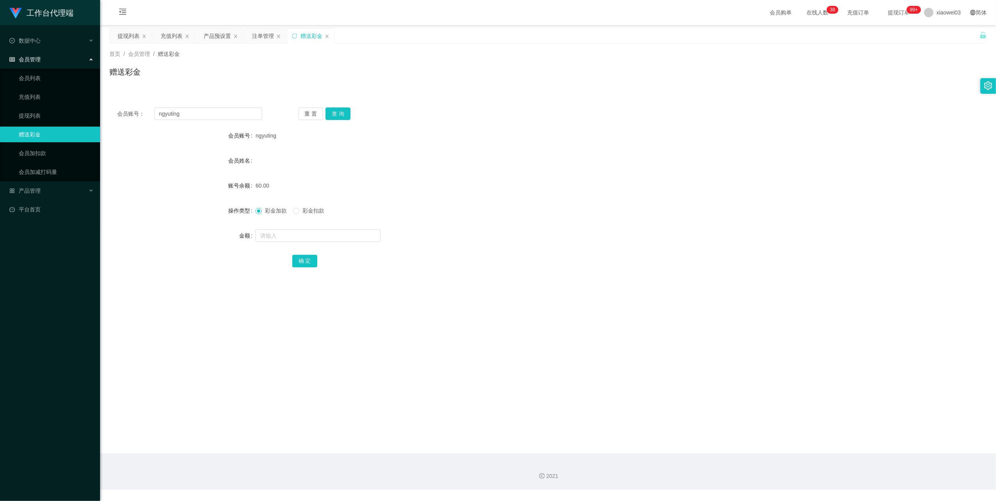
drag, startPoint x: 129, startPoint y: 35, endPoint x: 130, endPoint y: 105, distance: 70.4
click at [130, 105] on div "关闭左侧 关闭右侧 关闭其它 刷新页面 提现列表 充值列表 产品预设置 注单管理 赠送彩金 首页 / 会员管理 / 赠送彩金 / 赠送彩金 会员账号： ngy…" at bounding box center [547, 157] width 877 height 258
click at [208, 111] on input "ngyuting" at bounding box center [208, 113] width 108 height 13
paste input "limzj8"
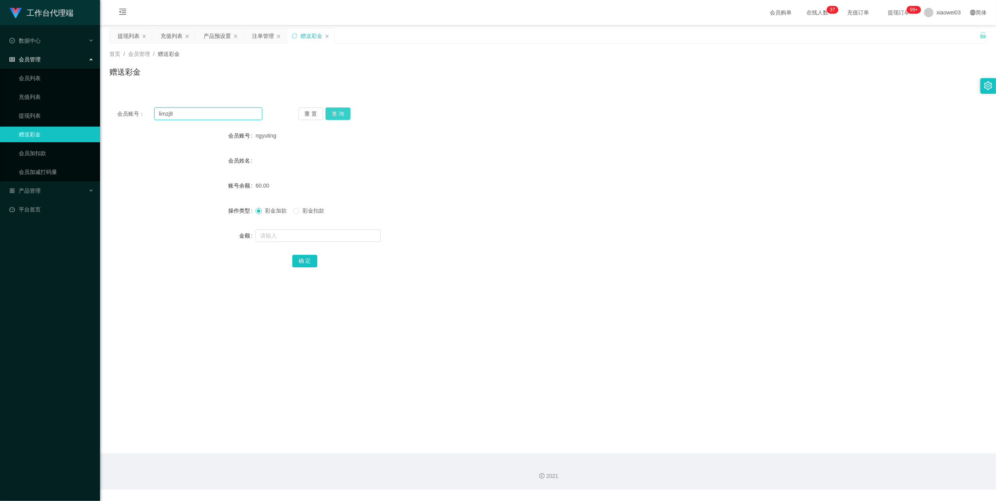
type input "limzj8"
click at [329, 111] on button "查 询" at bounding box center [338, 113] width 25 height 13
click at [455, 147] on form "会员账号 limzj8 会员姓名 账号余额 30.00 操作类型 彩金加款 彩金扣款 金额 确 定" at bounding box center [547, 198] width 877 height 141
click at [247, 37] on div "注单管理" at bounding box center [264, 36] width 41 height 15
click at [259, 38] on div "注单管理" at bounding box center [263, 36] width 22 height 15
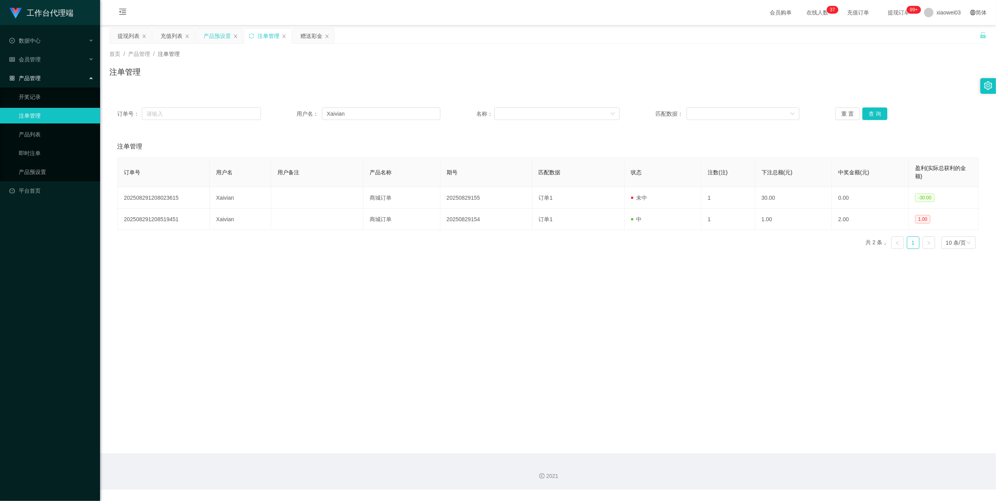
click at [215, 40] on div "产品预设置" at bounding box center [217, 36] width 27 height 15
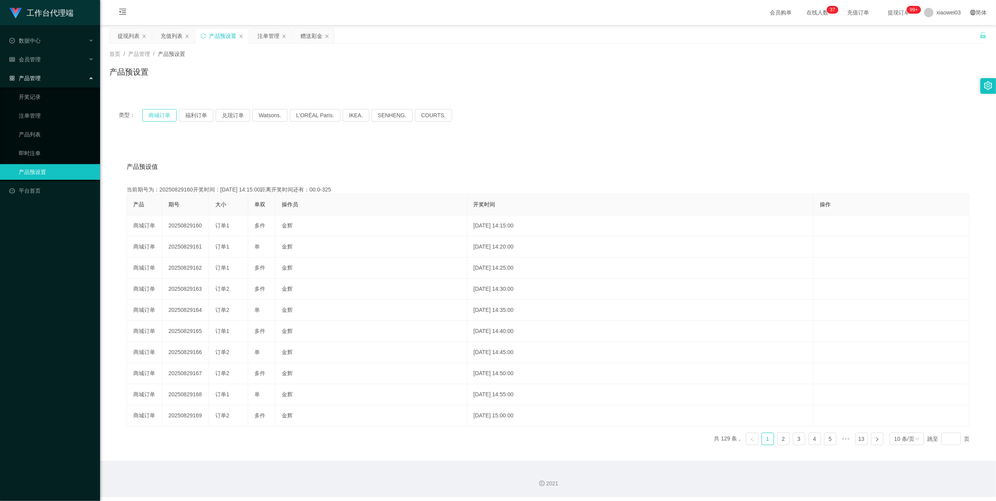
click at [157, 109] on button "商城订单" at bounding box center [159, 115] width 34 height 13
click at [654, 130] on div "类型： 商城订单 福利订单 兑现订单 Watsons. L'ORÉAL Paris. IKEA. [GEOGRAPHIC_DATA]. COURTS." at bounding box center [547, 115] width 877 height 31
click at [306, 34] on div "赠送彩金" at bounding box center [312, 36] width 22 height 15
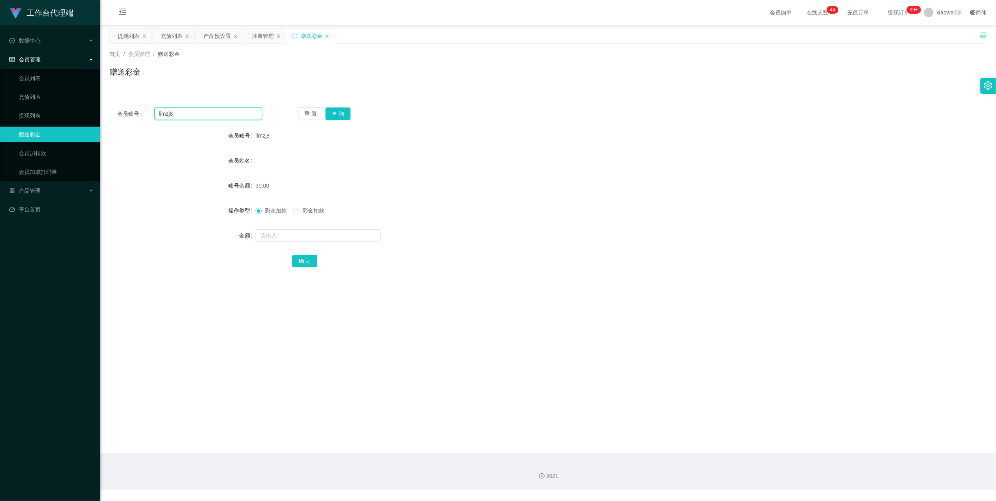
click at [203, 112] on input "limzj8" at bounding box center [208, 113] width 108 height 13
paste input "0179239356"
type input "0179239356"
click at [337, 109] on button "查 询" at bounding box center [338, 113] width 25 height 13
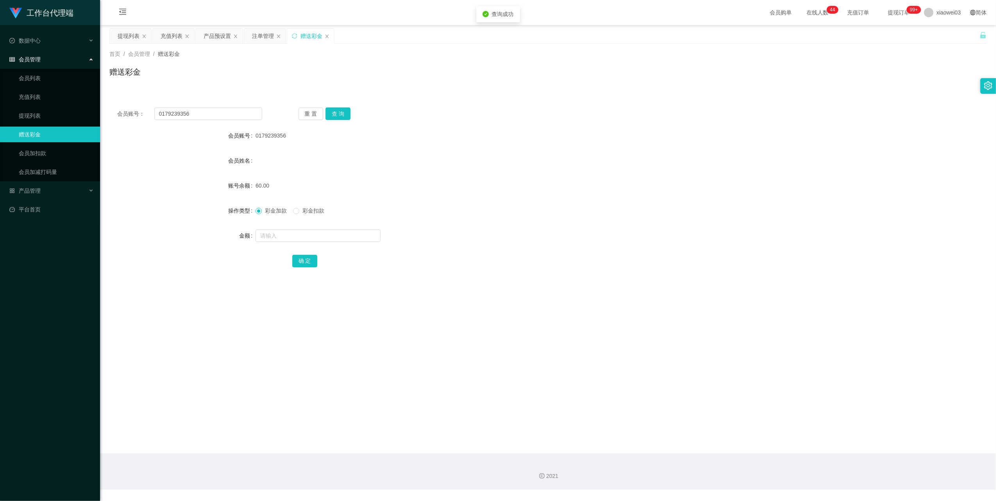
drag, startPoint x: 559, startPoint y: 170, endPoint x: 774, endPoint y: 105, distance: 224.9
click at [561, 169] on form "会员账号 0179239356 会员姓名 账号余额 60.00 操作类型 彩金加款 彩金扣款 金额 确 定" at bounding box center [547, 198] width 877 height 141
drag, startPoint x: 217, startPoint y: 112, endPoint x: 256, endPoint y: 92, distance: 43.7
click at [217, 112] on input "0179239356" at bounding box center [208, 113] width 108 height 13
click at [125, 38] on div "提现列表" at bounding box center [129, 36] width 22 height 15
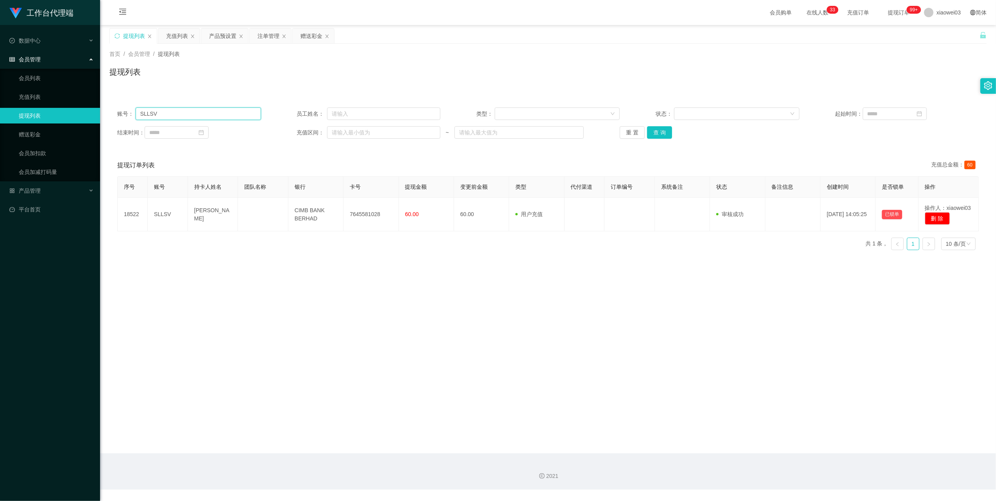
click at [213, 111] on input "SLLSV" at bounding box center [198, 113] width 125 height 13
paste input "0179239356"
drag, startPoint x: 660, startPoint y: 127, endPoint x: 640, endPoint y: 145, distance: 26.3
click at [660, 127] on button "查 询" at bounding box center [659, 132] width 25 height 13
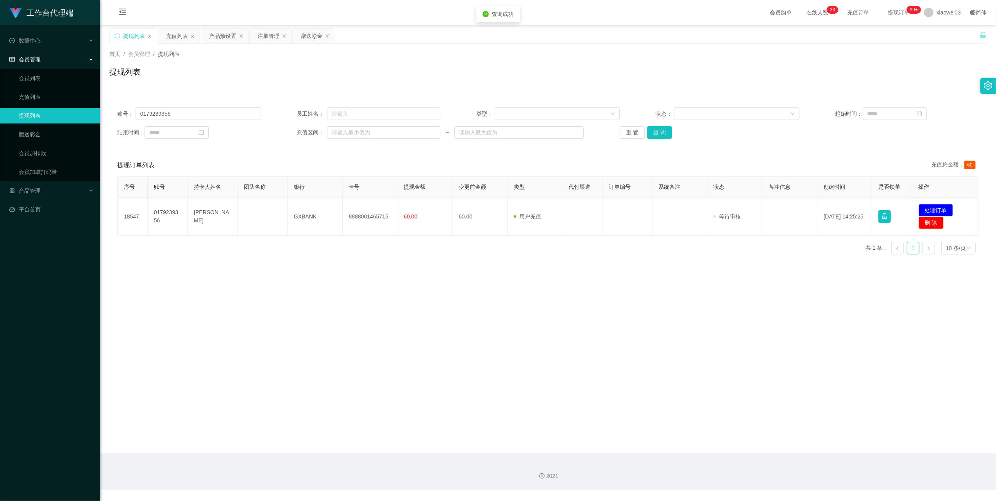
click at [515, 299] on main "关闭左侧 关闭右侧 关闭其它 刷新页面 提现列表 充值列表 产品预设置 注单管理 赠送彩金 首页 / 会员管理 / 提现列表 / 提现列表 账号： 01792…" at bounding box center [548, 239] width 896 height 428
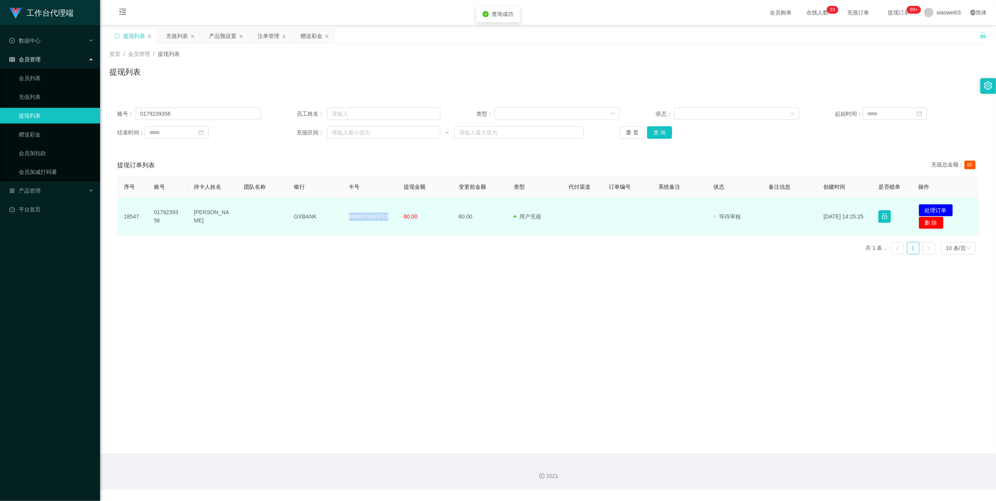
drag, startPoint x: 385, startPoint y: 214, endPoint x: 337, endPoint y: 199, distance: 50.1
click at [337, 199] on tr "18547 0179239356 [PERSON_NAME] 8888001465715 60.00 60.00 用户充值 人工扣款 审核驳回 审核成功 等待…" at bounding box center [548, 217] width 861 height 38
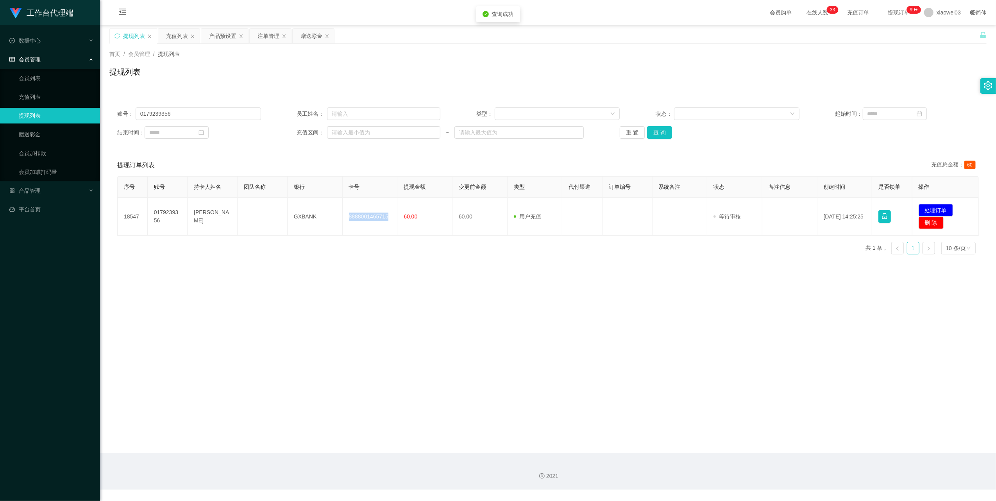
copy tr "8888001465715"
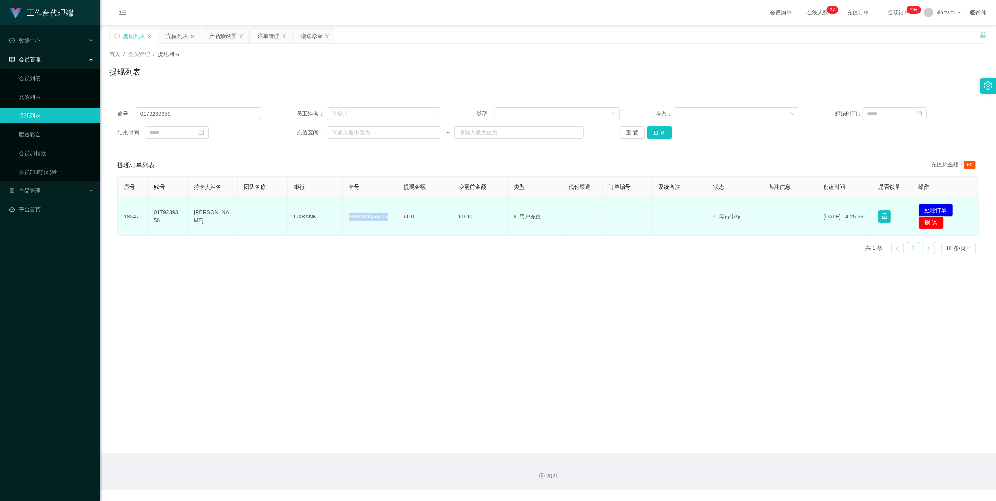
click at [315, 217] on td "GXBANK" at bounding box center [315, 217] width 55 height 38
drag, startPoint x: 317, startPoint y: 216, endPoint x: 295, endPoint y: 213, distance: 22.8
click at [295, 213] on td "GXBANK" at bounding box center [315, 217] width 55 height 38
drag, startPoint x: 295, startPoint y: 213, endPoint x: 330, endPoint y: 232, distance: 39.9
click at [330, 232] on td "GXBANK" at bounding box center [315, 217] width 55 height 38
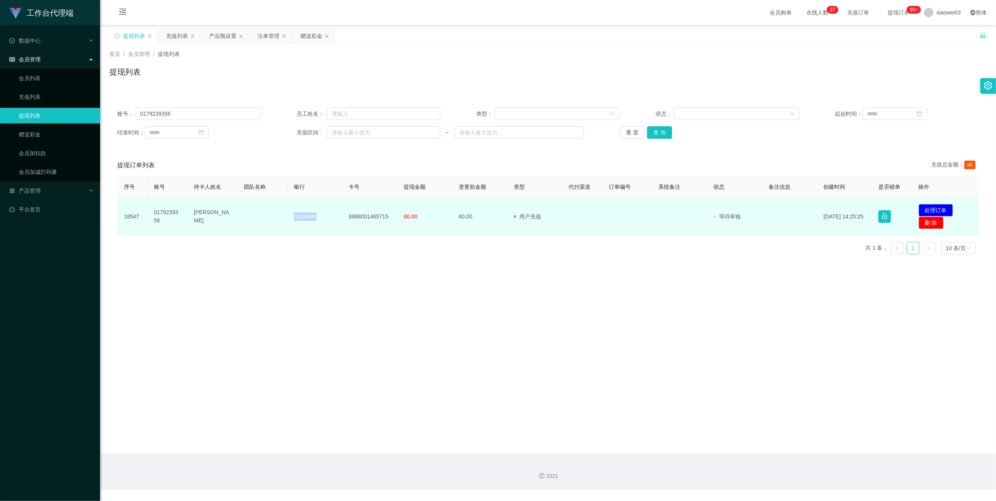
drag, startPoint x: 322, startPoint y: 217, endPoint x: 283, endPoint y: 214, distance: 38.8
click at [283, 214] on tr "18547 0179239356 [PERSON_NAME] 8888001465715 60.00 60.00 用户充值 人工扣款 审核驳回 审核成功 等待…" at bounding box center [548, 217] width 861 height 38
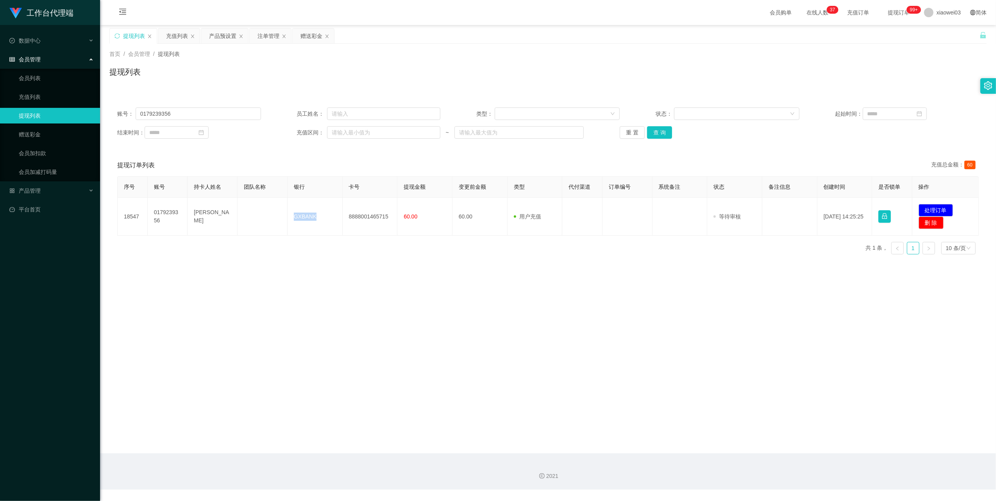
copy tr "GXBANK"
click at [668, 300] on main "关闭左侧 关闭右侧 关闭其它 刷新页面 提现列表 充值列表 产品预设置 注单管理 赠送彩金 首页 / 会员管理 / 提现列表 / 提现列表 账号： 01792…" at bounding box center [548, 239] width 896 height 428
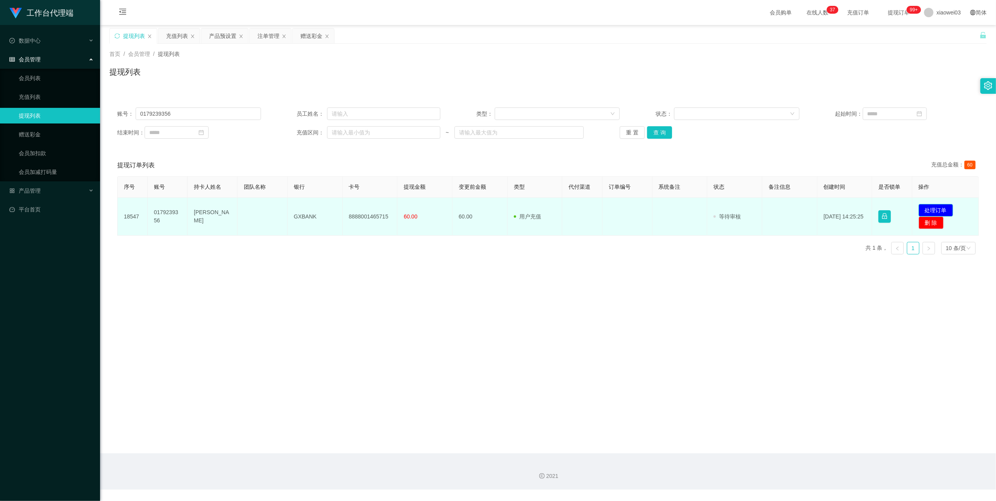
click at [922, 210] on button "处理订单" at bounding box center [936, 210] width 34 height 13
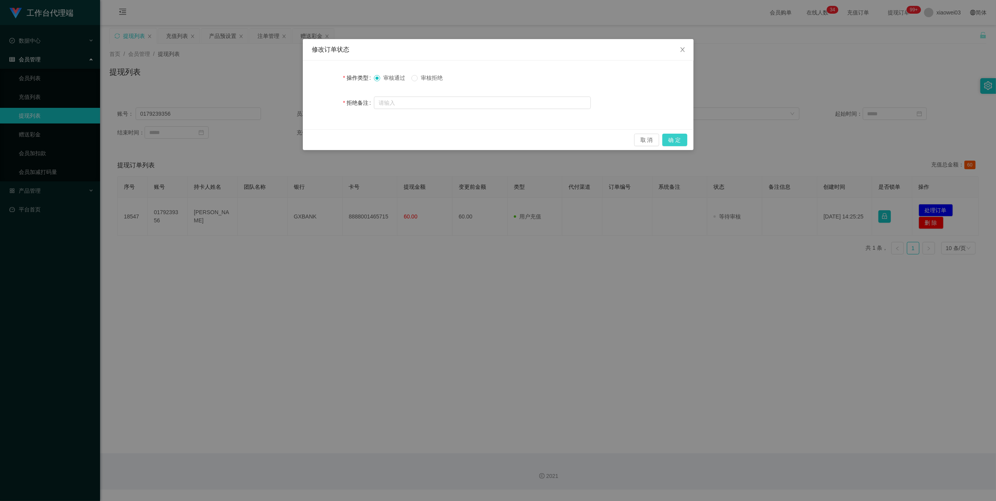
click at [673, 140] on button "确 定" at bounding box center [675, 140] width 25 height 13
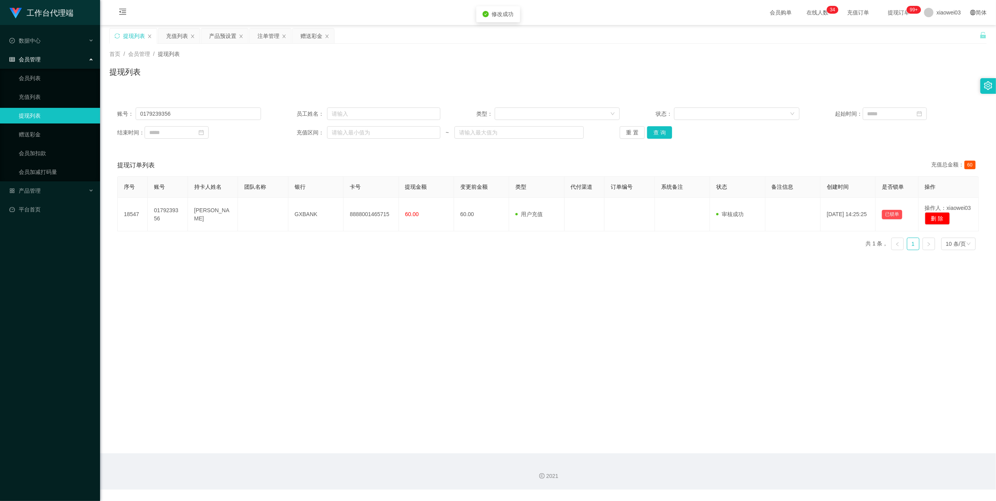
drag, startPoint x: 521, startPoint y: 441, endPoint x: 625, endPoint y: 338, distance: 145.9
click at [522, 440] on main "关闭左侧 关闭右侧 关闭其它 刷新页面 提现列表 充值列表 产品预设置 注单管理 赠送彩金 首页 / 会员管理 / 提现列表 / 提现列表 账号： 01792…" at bounding box center [548, 239] width 896 height 428
click at [222, 104] on div "账号： 0179239356 员工姓名： 类型： 状态： 起始时间： 结束时间： 充值区间： ~ 重 置 查 询" at bounding box center [547, 123] width 877 height 47
click at [219, 113] on input "0179239356" at bounding box center [198, 113] width 125 height 13
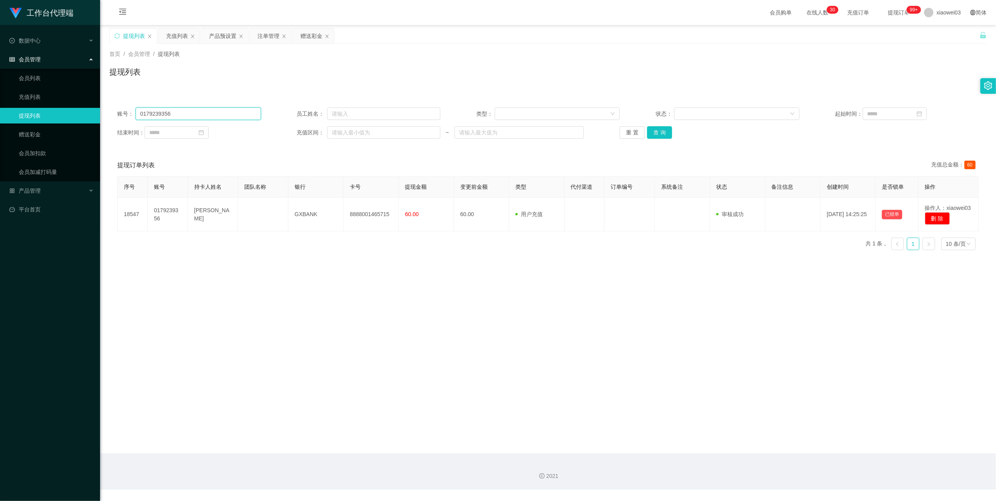
paste input "ngyuting"
click at [658, 132] on button "查 询" at bounding box center [659, 132] width 25 height 13
click at [518, 322] on main "关闭左侧 关闭右侧 关闭其它 刷新页面 提现列表 充值列表 产品预设置 注单管理 赠送彩金 首页 / 会员管理 / 提现列表 / 提现列表 账号： ngyut…" at bounding box center [548, 239] width 896 height 428
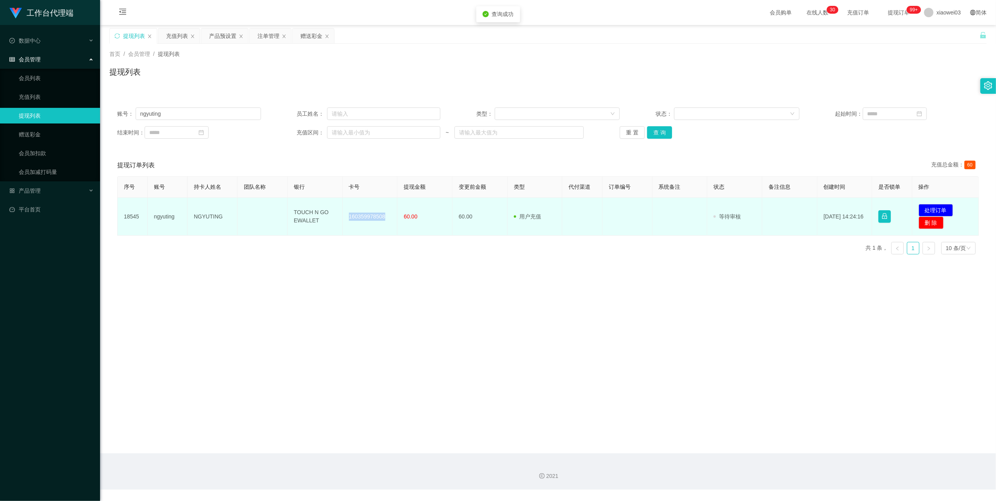
drag, startPoint x: 382, startPoint y: 216, endPoint x: 346, endPoint y: 215, distance: 36.0
click at [346, 215] on td "160359978508" at bounding box center [370, 217] width 55 height 38
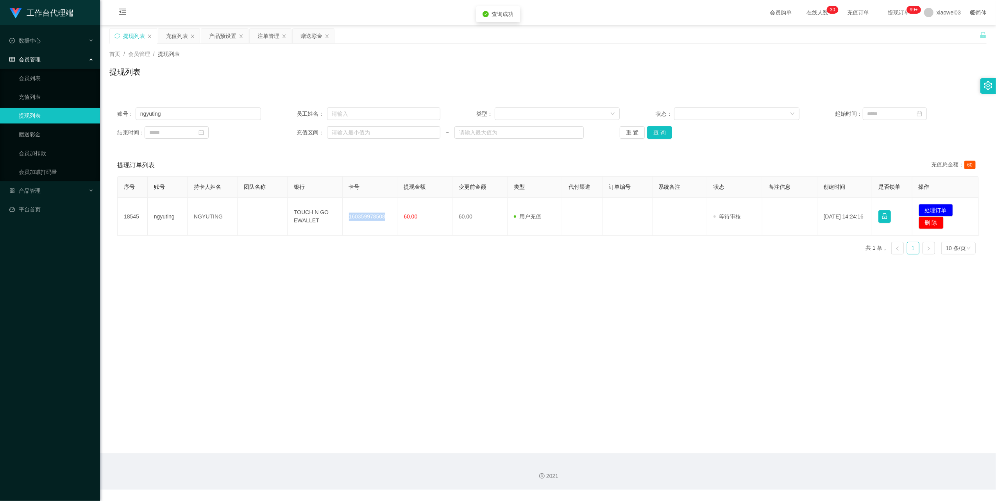
copy td "160359978508"
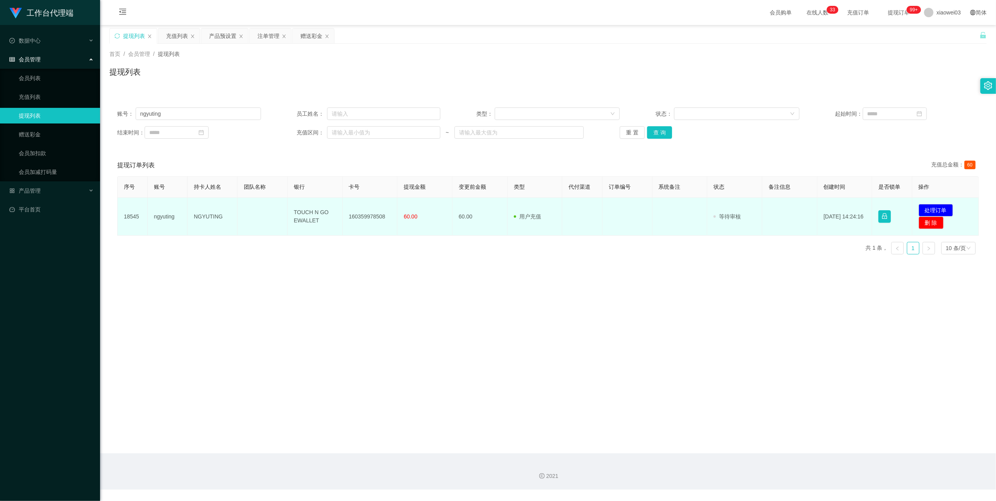
drag, startPoint x: 257, startPoint y: 247, endPoint x: 303, endPoint y: 231, distance: 48.7
click at [257, 246] on div "序号 账号 持卡人姓名 团队名称 银行 卡号 提现金额 变更前金额 类型 代付渠道 订单编号 系统备注 状态 备注信息 创建时间 是否锁单 操作 18545 …" at bounding box center [548, 218] width 862 height 84
drag, startPoint x: 318, startPoint y: 221, endPoint x: 283, endPoint y: 204, distance: 38.6
click at [283, 204] on tr "18545 ngyuting NGYUTING TOUCH N GO EWALLET 160359978508 60.00 60.00 用户充值 人工扣款 审…" at bounding box center [548, 217] width 861 height 38
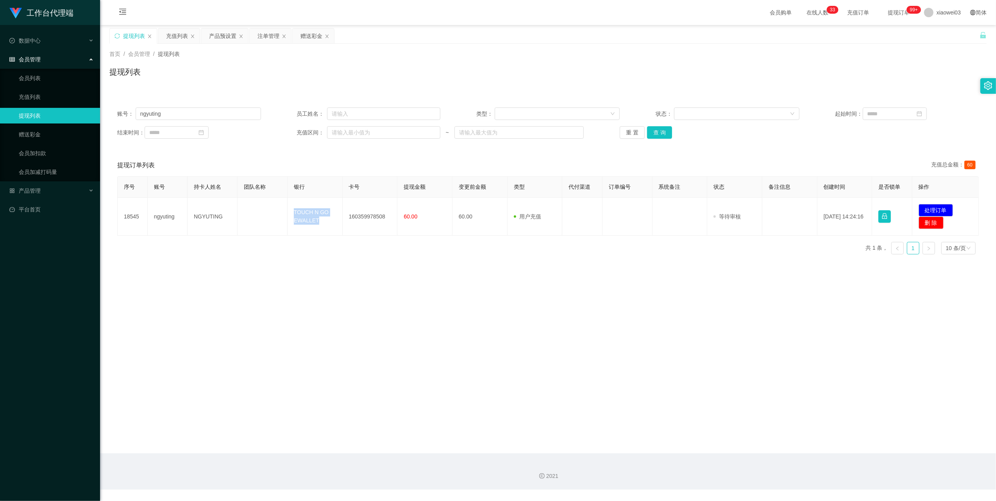
copy tr "TOUCH N GO EWALLET"
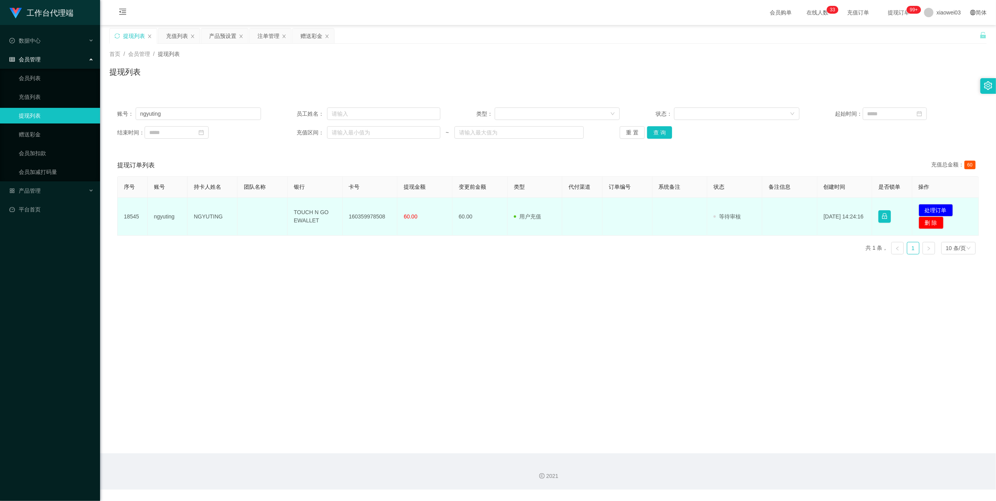
drag, startPoint x: 627, startPoint y: 281, endPoint x: 781, endPoint y: 231, distance: 161.2
click at [630, 282] on main "关闭左侧 关闭右侧 关闭其它 刷新页面 提现列表 充值列表 产品预设置 注单管理 赠送彩金 首页 / 会员管理 / 提现列表 / 提现列表 账号： ngyut…" at bounding box center [548, 239] width 896 height 428
click at [943, 209] on button "处理订单" at bounding box center [936, 210] width 34 height 13
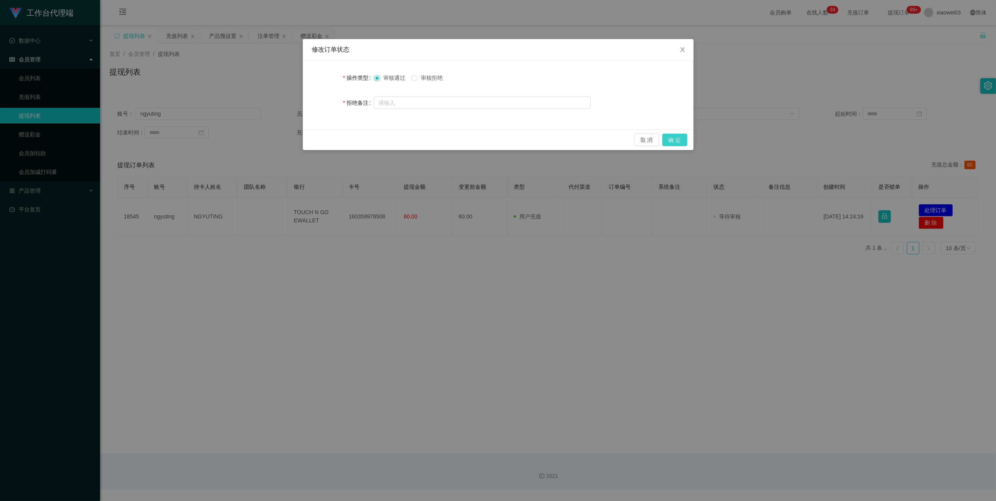
click at [681, 139] on button "确 定" at bounding box center [675, 140] width 25 height 13
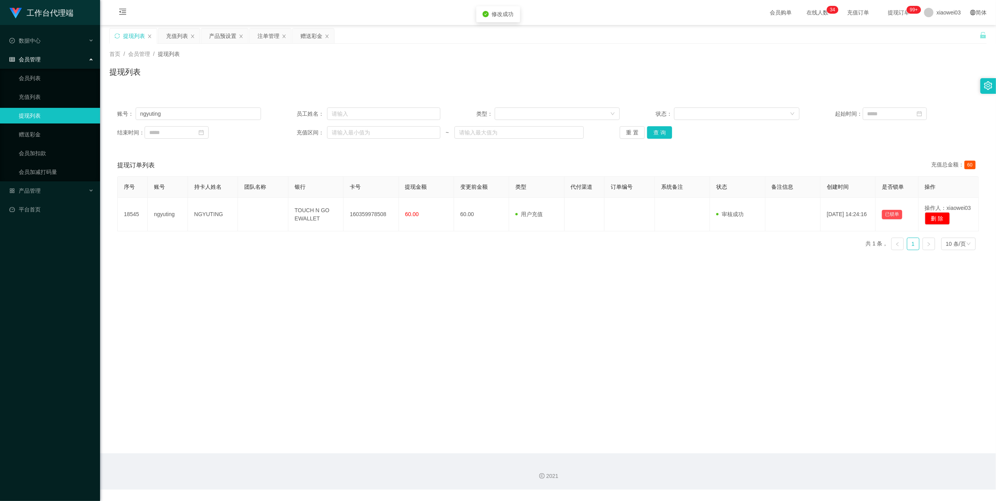
click at [471, 358] on main "关闭左侧 关闭右侧 关闭其它 刷新页面 提现列表 充值列表 产品预设置 注单管理 赠送彩金 首页 / 会员管理 / 提现列表 / 提现列表 账号： ngyut…" at bounding box center [548, 239] width 896 height 428
click at [186, 111] on input "ngyuting" at bounding box center [198, 113] width 125 height 13
paste input "limzj8"
type input "limzj8"
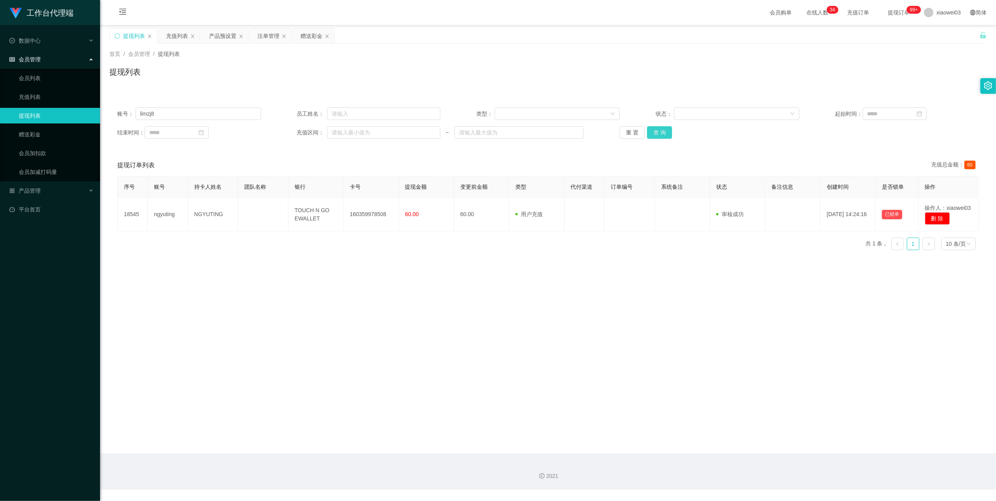
click at [650, 137] on button "查 询" at bounding box center [659, 132] width 25 height 13
click at [496, 310] on main "关闭左侧 关闭右侧 关闭其它 刷新页面 提现列表 充值列表 产品预设置 注单管理 赠送彩金 首页 / 会员管理 / 提现列表 / 提现列表 账号： limzj…" at bounding box center [548, 239] width 896 height 428
click at [177, 34] on div "充值列表" at bounding box center [177, 36] width 22 height 15
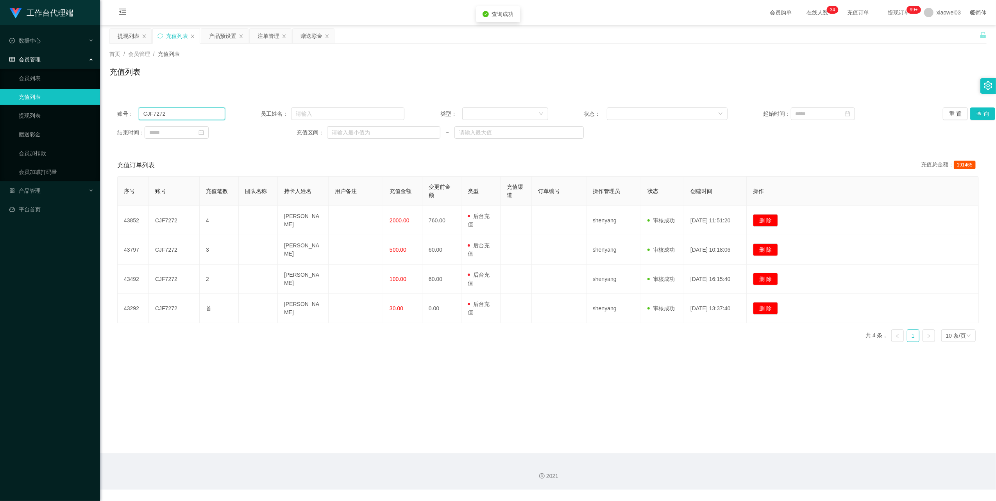
click at [179, 115] on input "CJF7272" at bounding box center [182, 113] width 86 height 13
click at [313, 37] on div "赠送彩金" at bounding box center [312, 36] width 22 height 15
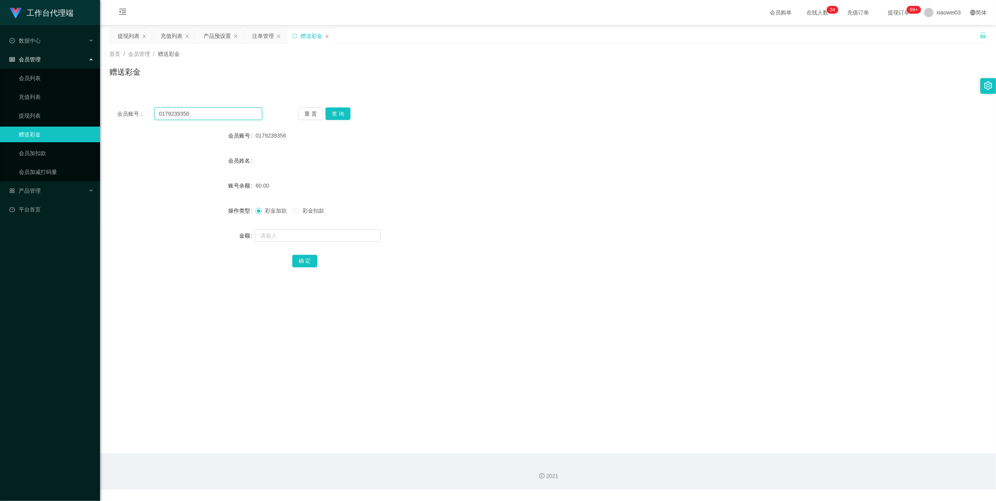
click at [233, 113] on input "0179239356" at bounding box center [208, 113] width 108 height 13
paste input "limzj8"
type input "limzj8"
click at [342, 108] on button "查 询" at bounding box center [338, 113] width 25 height 13
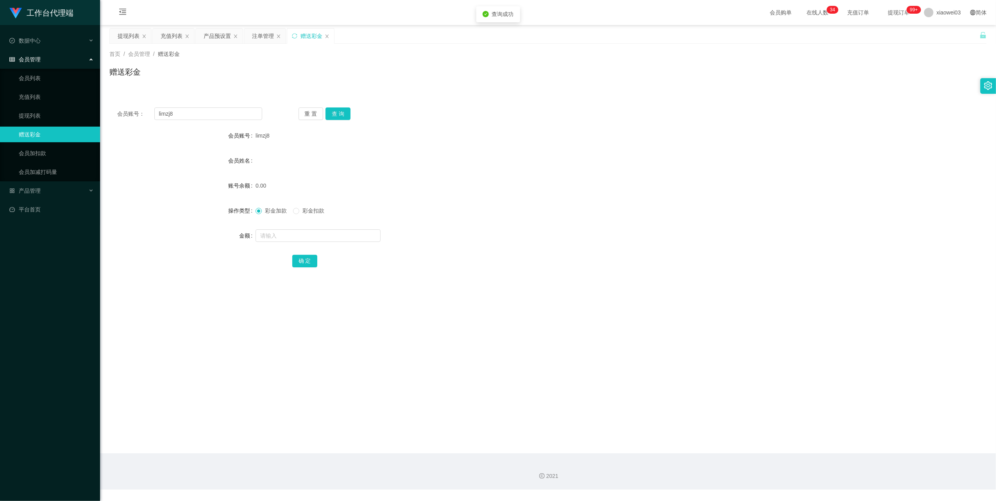
click at [559, 208] on div "彩金加款 彩金扣款" at bounding box center [512, 211] width 512 height 16
click at [263, 35] on div "注单管理" at bounding box center [263, 36] width 22 height 15
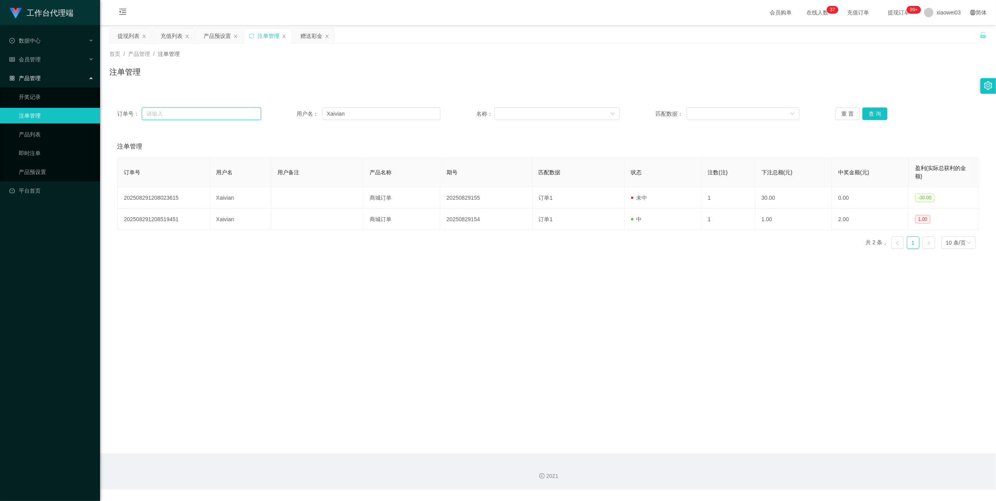
click at [213, 115] on input "text" at bounding box center [201, 113] width 119 height 13
click at [376, 114] on input "Xaivian" at bounding box center [381, 113] width 118 height 13
paste input "limzj8"
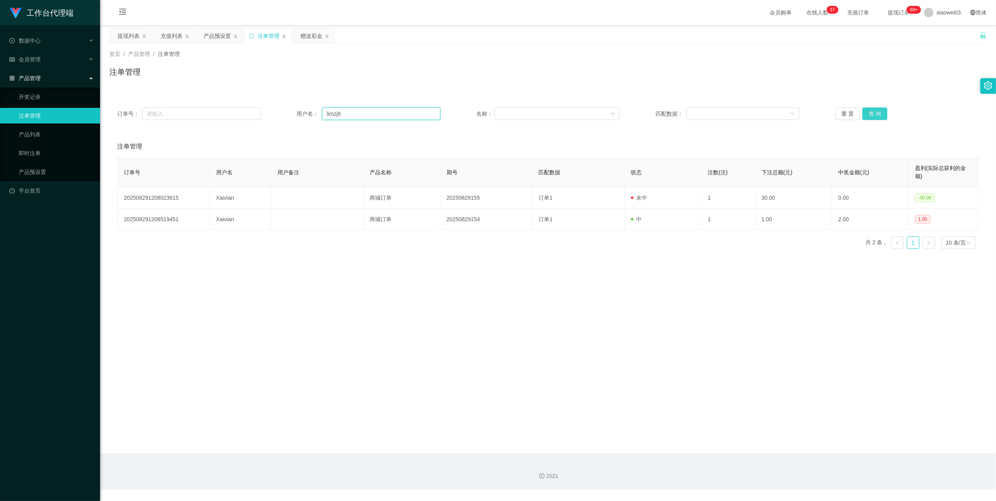
type input "limzj8"
click at [870, 115] on button "查 询" at bounding box center [875, 113] width 25 height 13
click at [660, 330] on main "关闭左侧 关闭右侧 关闭其它 刷新页面 提现列表 充值列表 产品预设置 注单管理 赠送彩金 首页 / 产品管理 / 注单管理 / 注单管理 订单号： 用户名：…" at bounding box center [548, 239] width 896 height 428
click at [363, 109] on input "limzj8" at bounding box center [381, 113] width 118 height 13
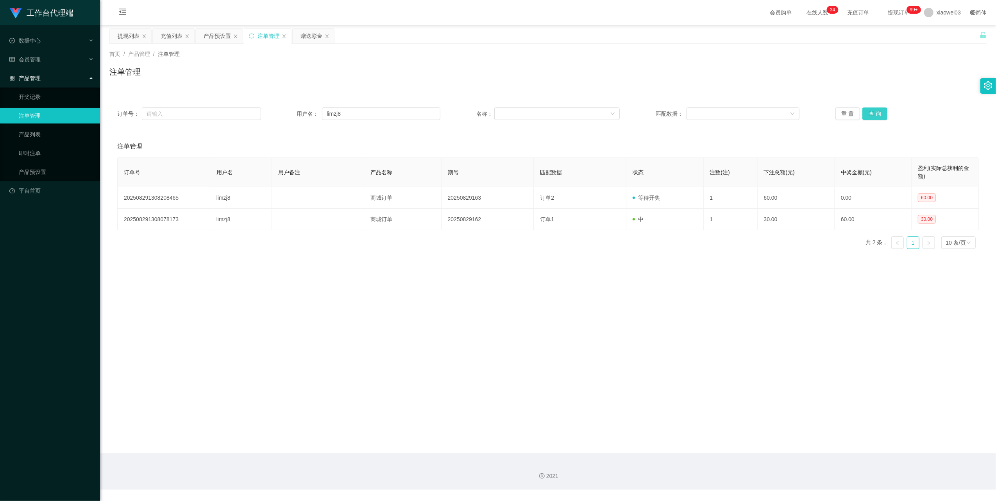
drag, startPoint x: 874, startPoint y: 111, endPoint x: 867, endPoint y: 118, distance: 9.9
click at [874, 111] on button "查 询" at bounding box center [875, 113] width 25 height 13
click at [689, 293] on main "关闭左侧 关闭右侧 关闭其它 刷新页面 提现列表 充值列表 产品预设置 注单管理 赠送彩金 首页 / 产品管理 / 注单管理 / 注单管理 订单号： 用户名：…" at bounding box center [548, 239] width 896 height 428
click at [306, 38] on div "赠送彩金" at bounding box center [312, 36] width 22 height 15
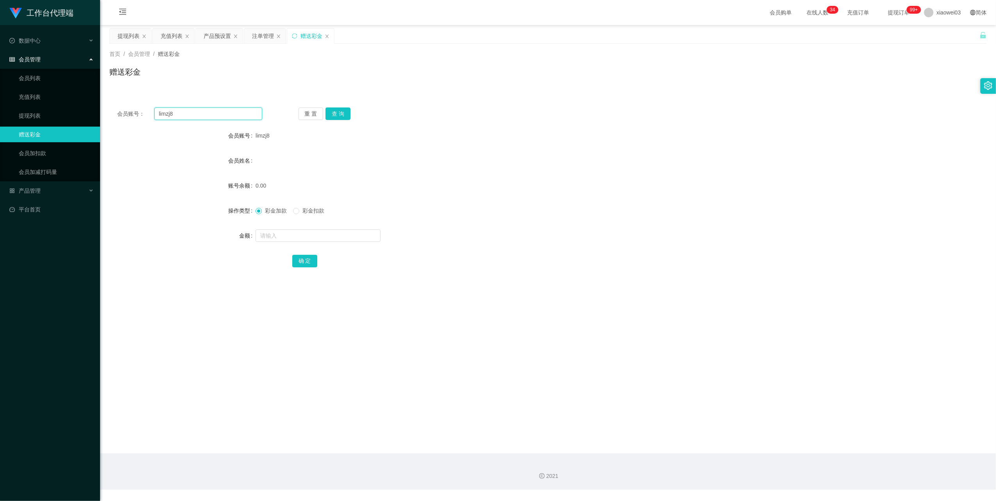
click at [208, 110] on input "limzj8" at bounding box center [208, 113] width 108 height 13
drag, startPoint x: 208, startPoint y: 110, endPoint x: 258, endPoint y: 77, distance: 59.8
click at [208, 110] on input "limzj8" at bounding box center [208, 113] width 108 height 13
click at [333, 115] on button "查 询" at bounding box center [338, 113] width 25 height 13
click at [301, 215] on label "彩金扣款" at bounding box center [310, 211] width 34 height 8
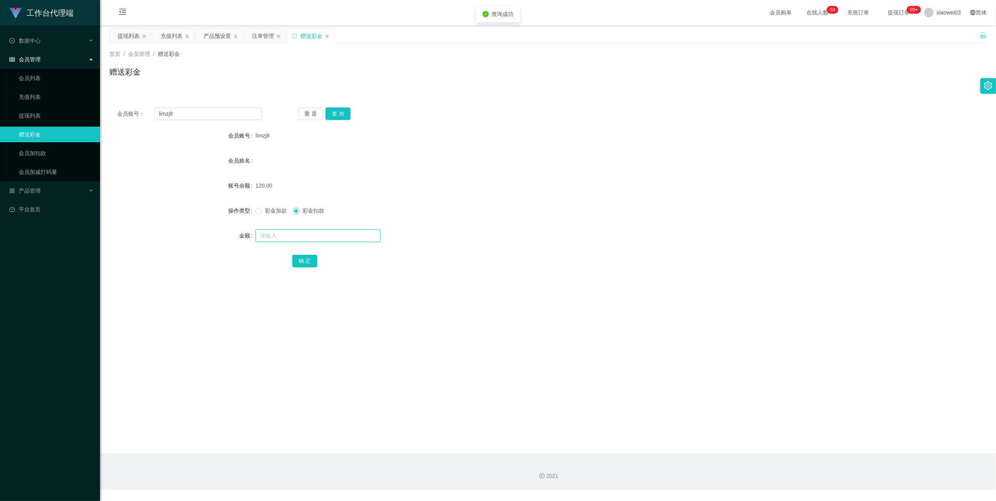
click at [294, 229] on input "text" at bounding box center [318, 235] width 125 height 13
type input "60"
click at [312, 257] on button "确 定" at bounding box center [304, 261] width 25 height 13
click at [754, 209] on div "彩金加款 彩金扣款" at bounding box center [512, 211] width 512 height 16
click at [345, 118] on button "查 询" at bounding box center [338, 113] width 25 height 13
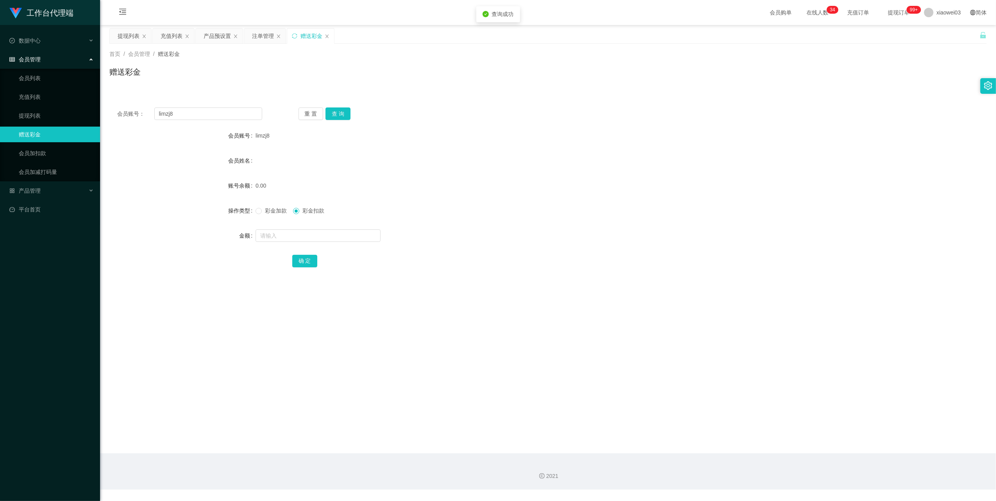
click at [265, 212] on span "彩金加款" at bounding box center [276, 211] width 28 height 6
click at [311, 240] on input "text" at bounding box center [318, 235] width 125 height 13
type input "60"
click at [310, 258] on button "确 定" at bounding box center [304, 261] width 25 height 13
click at [440, 163] on div "会员姓名" at bounding box center [547, 161] width 877 height 16
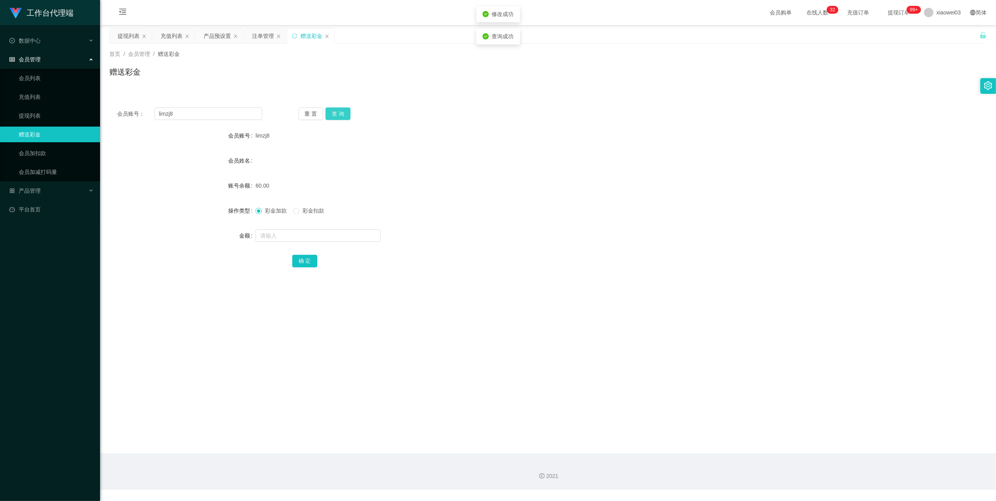
click at [346, 115] on button "查 询" at bounding box center [338, 113] width 25 height 13
click at [582, 180] on div "60.00" at bounding box center [512, 186] width 512 height 16
click at [230, 38] on div "产品预设置" at bounding box center [217, 36] width 27 height 15
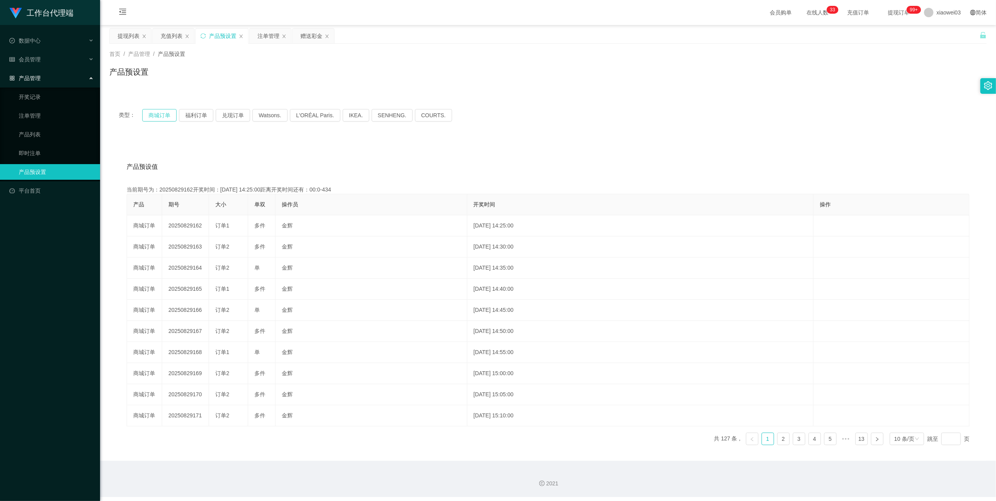
click at [165, 117] on button "商城订单" at bounding box center [159, 115] width 34 height 13
click at [627, 119] on div "类型： 商城订单 福利订单 兑现订单 Watsons. L'ORÉAL Paris. IKEA. [GEOGRAPHIC_DATA]. COURTS." at bounding box center [548, 115] width 859 height 13
click at [126, 38] on div "提现列表" at bounding box center [129, 36] width 22 height 15
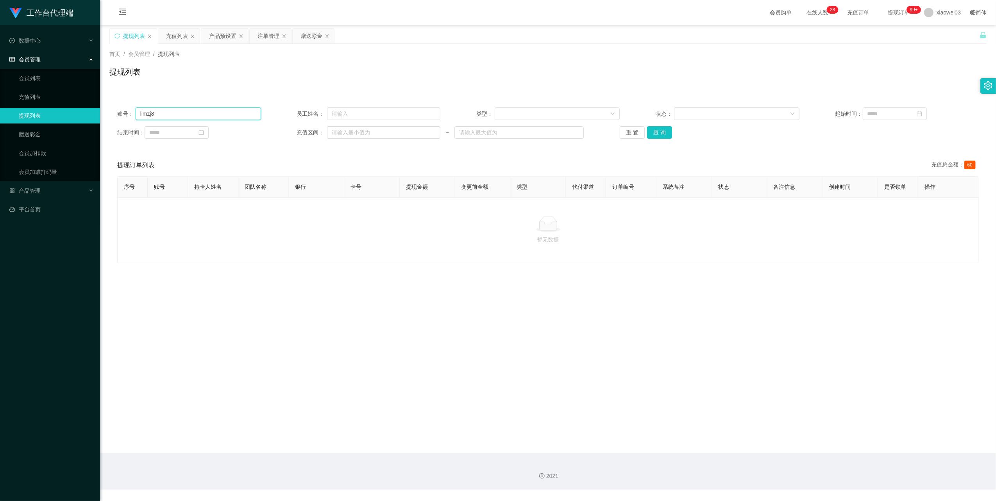
click at [179, 113] on input "limzj8" at bounding box center [198, 113] width 125 height 13
click at [661, 132] on button "查 询" at bounding box center [659, 132] width 25 height 13
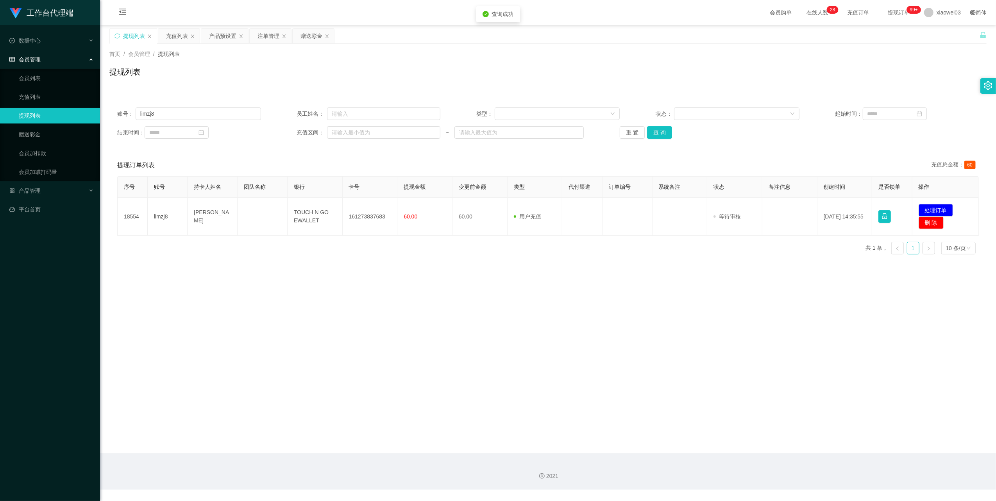
click at [527, 321] on main "关闭左侧 关闭右侧 关闭其它 刷新页面 提现列表 充值列表 产品预设置 注单管理 赠送彩金 首页 / 会员管理 / 提现列表 / 提现列表 账号： limzj…" at bounding box center [548, 239] width 896 height 428
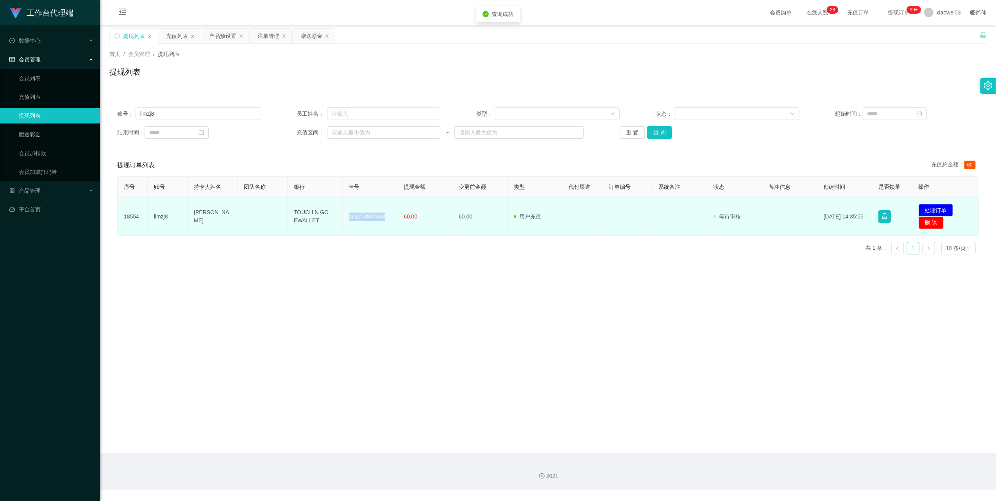
drag, startPoint x: 386, startPoint y: 216, endPoint x: 344, endPoint y: 215, distance: 42.2
click at [344, 215] on td "161273837683" at bounding box center [370, 217] width 55 height 38
click at [317, 222] on td "TOUCH N GO EWALLET" at bounding box center [315, 217] width 55 height 38
drag, startPoint x: 317, startPoint y: 222, endPoint x: 290, endPoint y: 206, distance: 31.9
click at [290, 206] on td "TOUCH N GO EWALLET" at bounding box center [315, 217] width 55 height 38
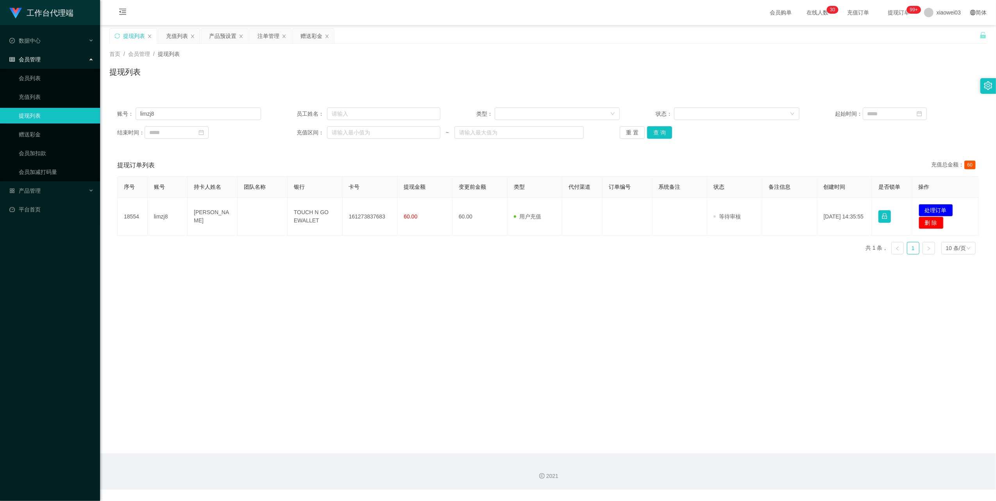
drag, startPoint x: 799, startPoint y: 287, endPoint x: 816, endPoint y: 280, distance: 18.1
click at [799, 287] on main "关闭左侧 关闭右侧 关闭其它 刷新页面 提现列表 充值列表 产品预设置 注单管理 赠送彩金 首页 / 会员管理 / 提现列表 / 提现列表 账号： limzj…" at bounding box center [548, 239] width 896 height 428
click at [922, 209] on button "处理订单" at bounding box center [936, 210] width 34 height 13
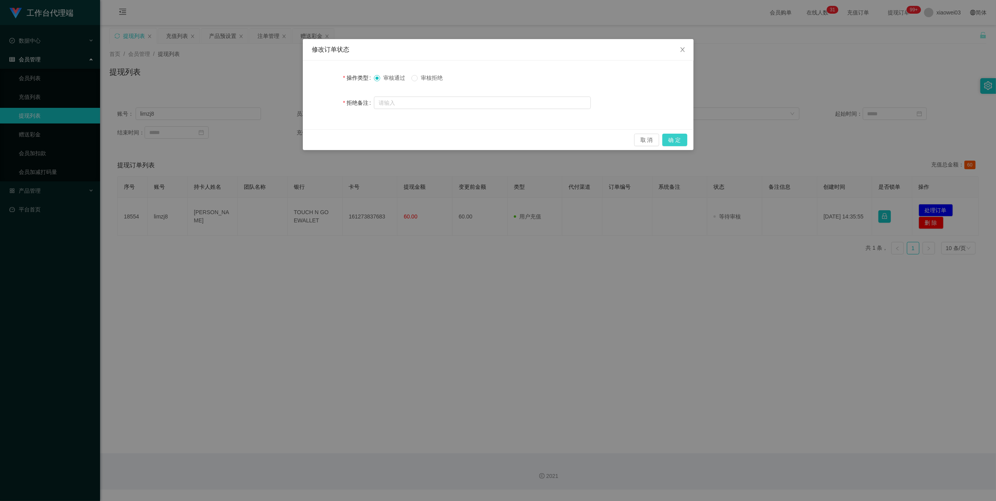
click at [670, 136] on button "确 定" at bounding box center [675, 140] width 25 height 13
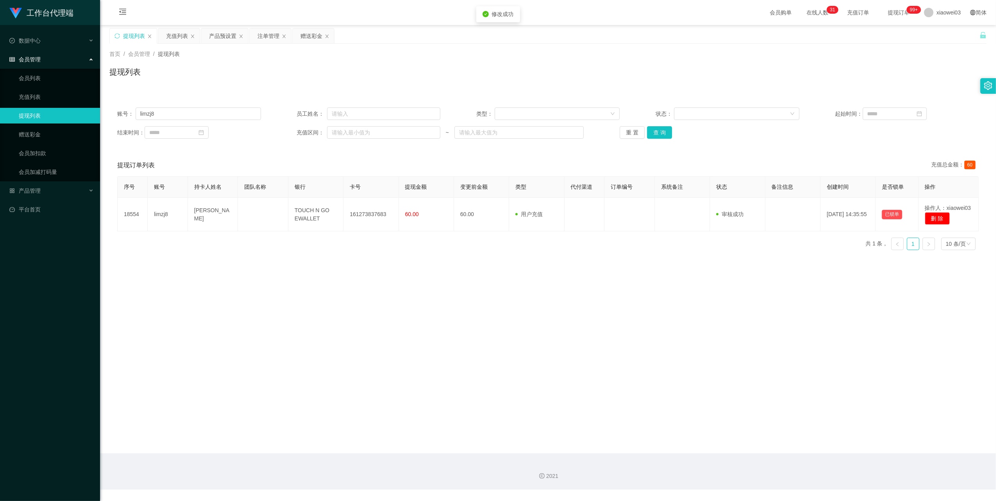
click at [571, 363] on div "修改订单状态 操作类型 审核通过 审核拒绝 拒绝备注 取 消 确 定" at bounding box center [498, 250] width 996 height 501
click at [183, 109] on input "limzj8" at bounding box center [198, 113] width 125 height 13
click at [183, 107] on input "limzj8" at bounding box center [198, 113] width 125 height 13
paste input "siong5477"
click at [205, 113] on input "limzj8siong5477" at bounding box center [198, 113] width 125 height 13
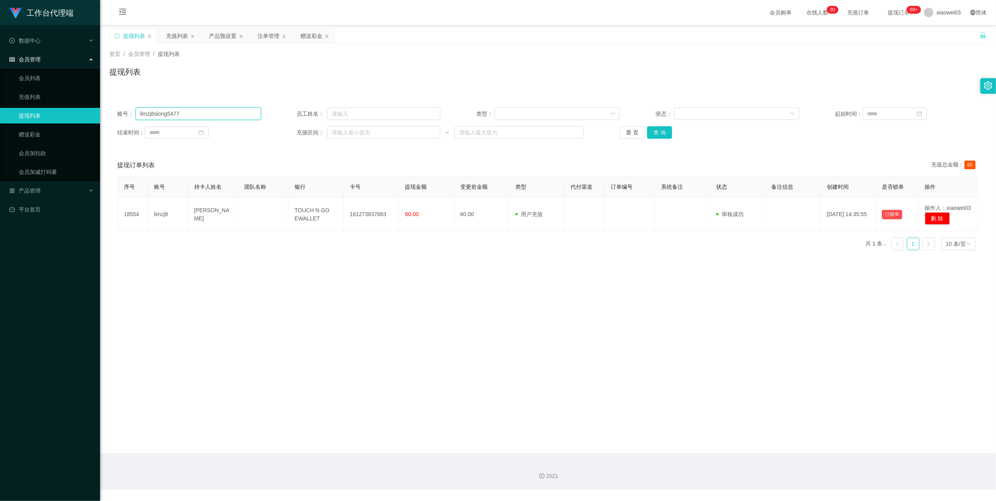
click at [205, 113] on input "limzj8siong5477" at bounding box center [198, 113] width 125 height 13
paste input "text"
drag, startPoint x: 661, startPoint y: 133, endPoint x: 643, endPoint y: 146, distance: 21.3
click at [661, 133] on button "查 询" at bounding box center [659, 132] width 25 height 13
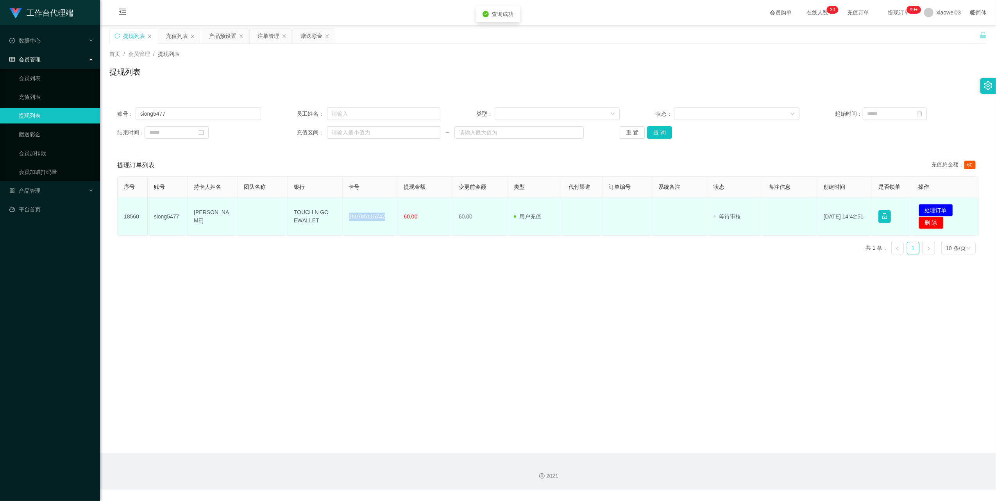
drag, startPoint x: 383, startPoint y: 216, endPoint x: 346, endPoint y: 214, distance: 38.0
click at [346, 214] on td "180795115742" at bounding box center [370, 217] width 55 height 38
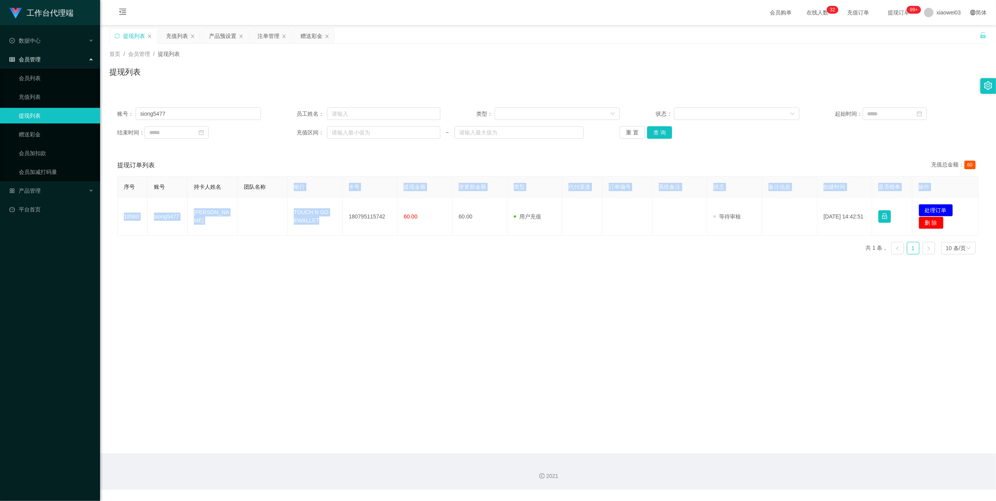
drag, startPoint x: 316, startPoint y: 219, endPoint x: 287, endPoint y: 195, distance: 38.0
click at [287, 195] on table "序号 账号 持卡人姓名 团队名称 银行 卡号 提现金额 变更前金额 类型 代付渠道 订单编号 系统备注 状态 备注信息 创建时间 是否锁单 操作 18560 …" at bounding box center [548, 205] width 862 height 59
click at [351, 280] on main "关闭左侧 关闭右侧 关闭其它 刷新页面 提现列表 充值列表 产品预设置 注单管理 赠送彩金 首页 / 会员管理 / 提现列表 / 提现列表 账号： siong…" at bounding box center [548, 239] width 896 height 428
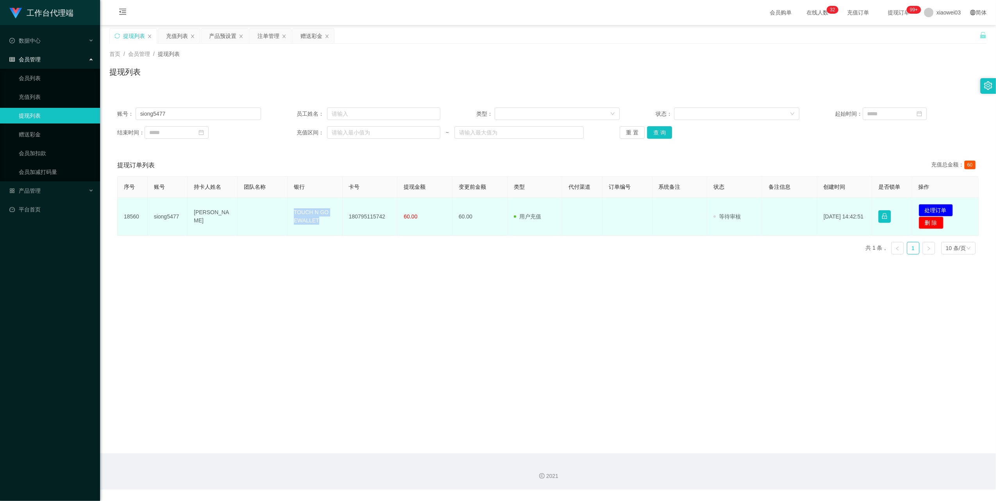
drag, startPoint x: 317, startPoint y: 227, endPoint x: 283, endPoint y: 207, distance: 39.4
click at [283, 207] on tr "18560 siong5477 Chia tee siong TOUCH N GO EWALLET 180795115742 60.00 60.00 用户充值…" at bounding box center [548, 217] width 861 height 38
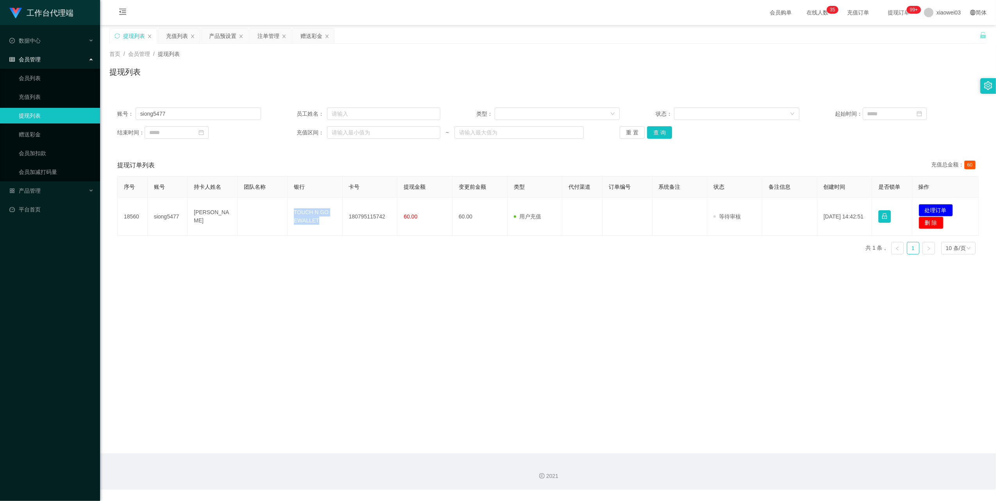
click at [877, 339] on main "关闭左侧 关闭右侧 关闭其它 刷新页面 提现列表 充值列表 产品预设置 注单管理 赠送彩金 首页 / 会员管理 / 提现列表 / 提现列表 账号： siong…" at bounding box center [548, 239] width 896 height 428
click at [926, 210] on button "处理订单" at bounding box center [936, 210] width 34 height 13
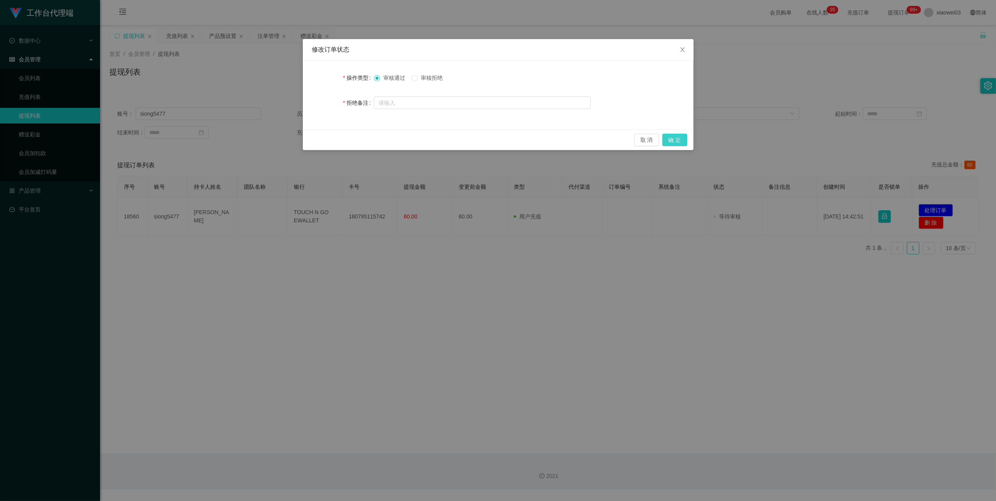
click at [676, 141] on button "确 定" at bounding box center [675, 140] width 25 height 13
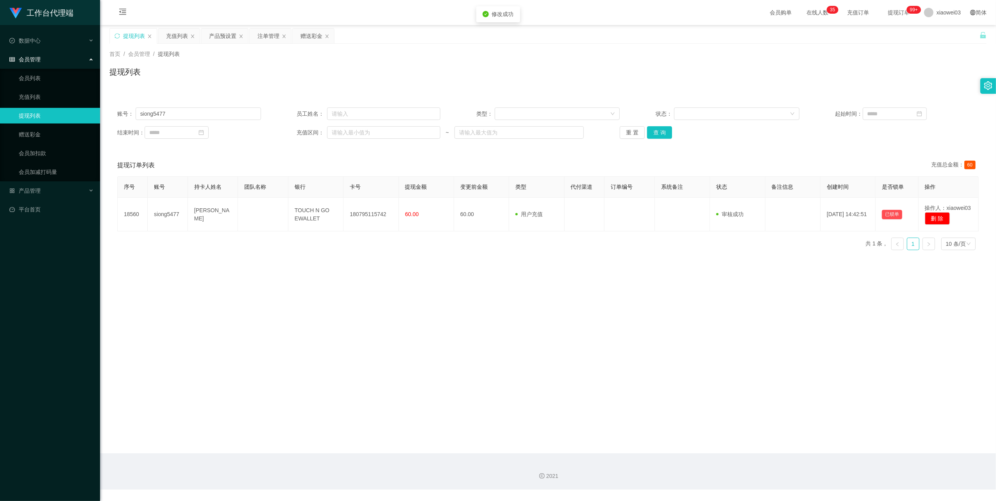
click at [536, 293] on main "关闭左侧 关闭右侧 关闭其它 刷新页面 提现列表 充值列表 产品预设置 注单管理 赠送彩金 首页 / 会员管理 / 提现列表 / 提现列表 账号： siong…" at bounding box center [548, 239] width 896 height 428
click at [186, 113] on input "siong5477" at bounding box center [198, 113] width 125 height 13
paste input "Xaivian"
type input "Xaivian"
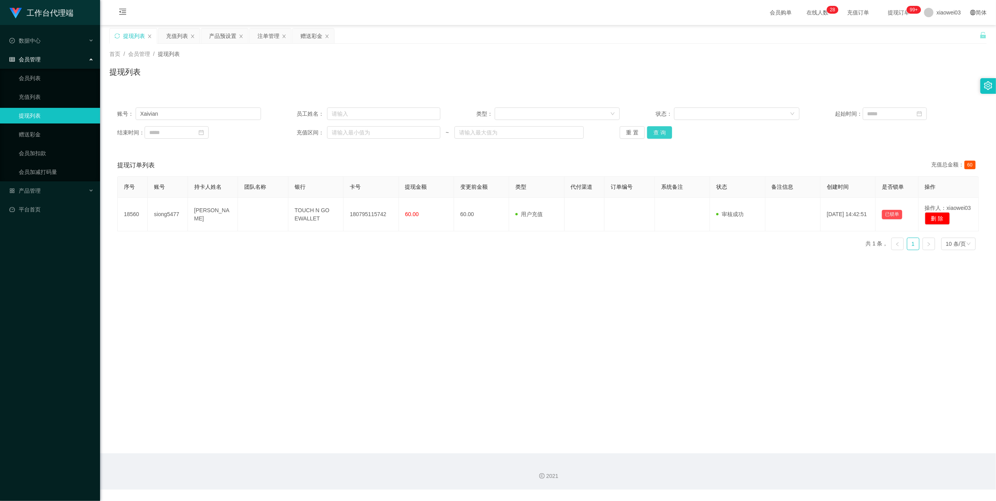
drag, startPoint x: 654, startPoint y: 131, endPoint x: 628, endPoint y: 141, distance: 28.4
click at [654, 131] on button "查 询" at bounding box center [659, 132] width 25 height 13
drag, startPoint x: 311, startPoint y: 33, endPoint x: 297, endPoint y: 42, distance: 16.6
click at [312, 33] on div "赠送彩金" at bounding box center [312, 36] width 22 height 15
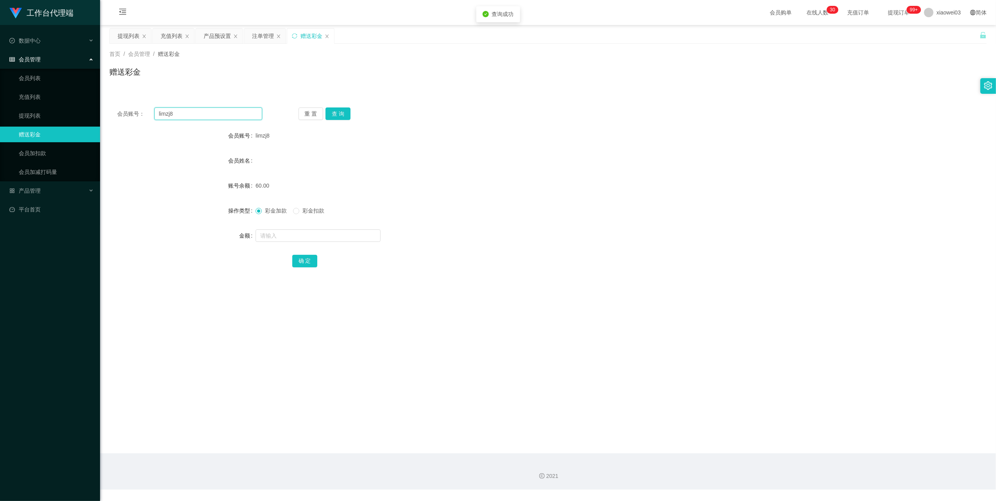
click at [210, 116] on input "limzj8" at bounding box center [208, 113] width 108 height 13
paste input "Xaivian"
type input "Xaivian"
click at [346, 112] on button "查 询" at bounding box center [338, 113] width 25 height 13
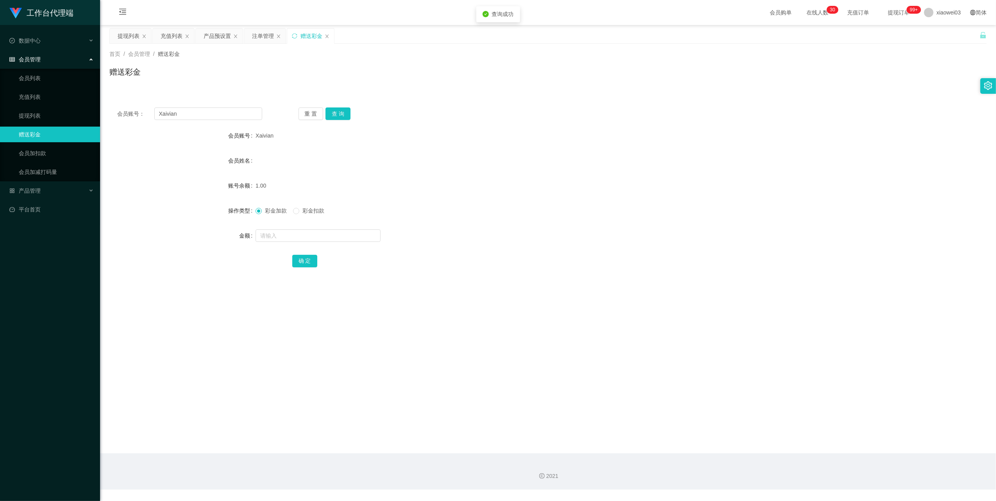
click at [554, 232] on div at bounding box center [512, 236] width 512 height 16
click at [123, 32] on div "提现列表" at bounding box center [129, 36] width 22 height 15
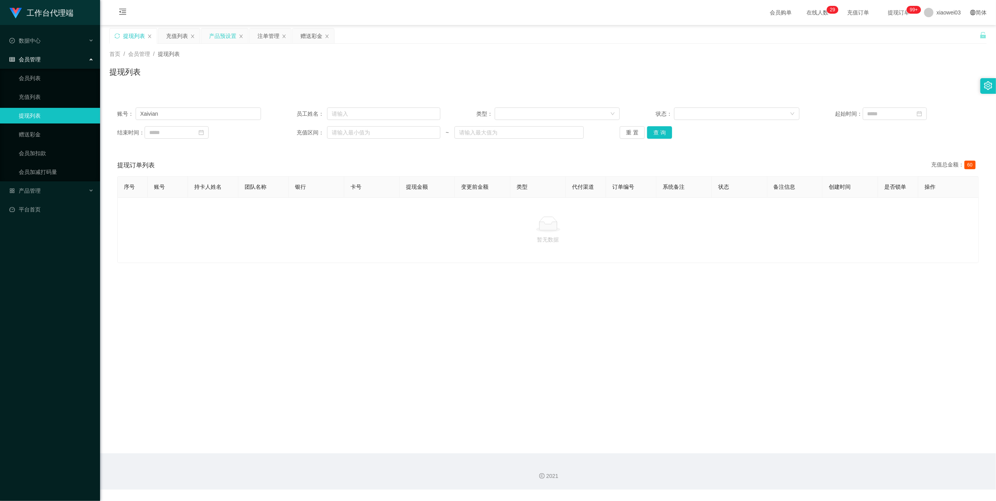
click at [238, 39] on div "产品预设置" at bounding box center [224, 36] width 47 height 15
click at [215, 36] on div "产品预设置" at bounding box center [222, 36] width 27 height 15
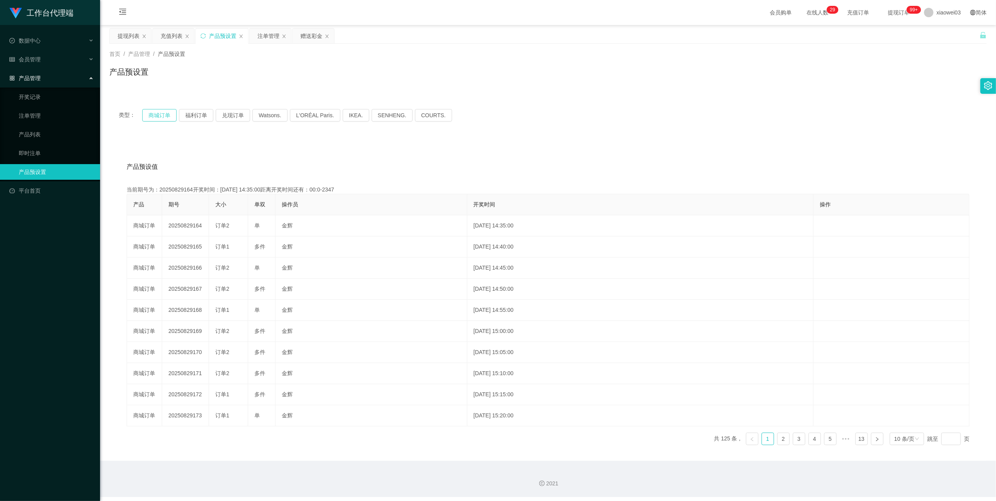
click at [158, 119] on button "商城订单" at bounding box center [159, 115] width 34 height 13
click at [310, 32] on div "赠送彩金" at bounding box center [312, 36] width 22 height 15
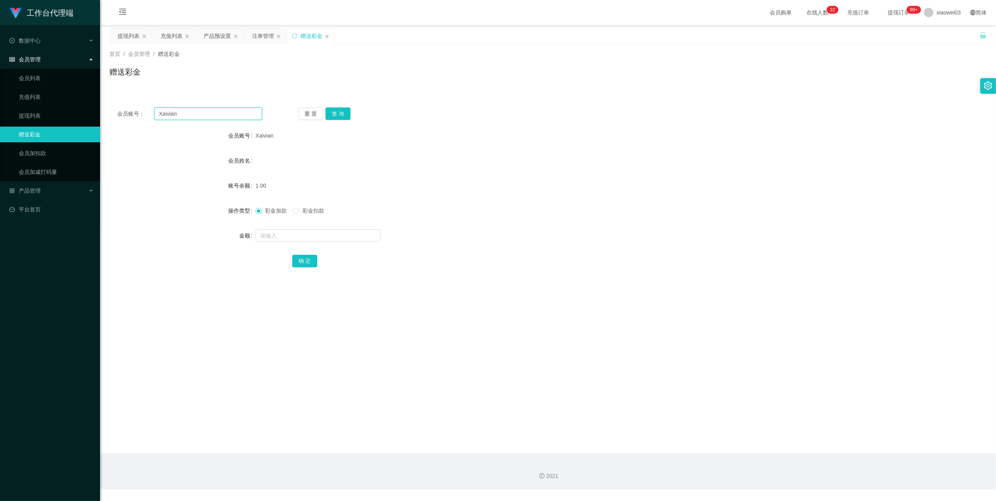
click at [195, 110] on input "Xaivian" at bounding box center [208, 113] width 108 height 13
click at [332, 114] on button "查 询" at bounding box center [338, 113] width 25 height 13
click at [419, 175] on form "会员账号 Xaivian 会员姓名 账号余额 61.00 操作类型 彩金加款 彩金扣款 金额 确 定" at bounding box center [547, 198] width 877 height 141
click at [124, 39] on div "提现列表" at bounding box center [129, 36] width 22 height 15
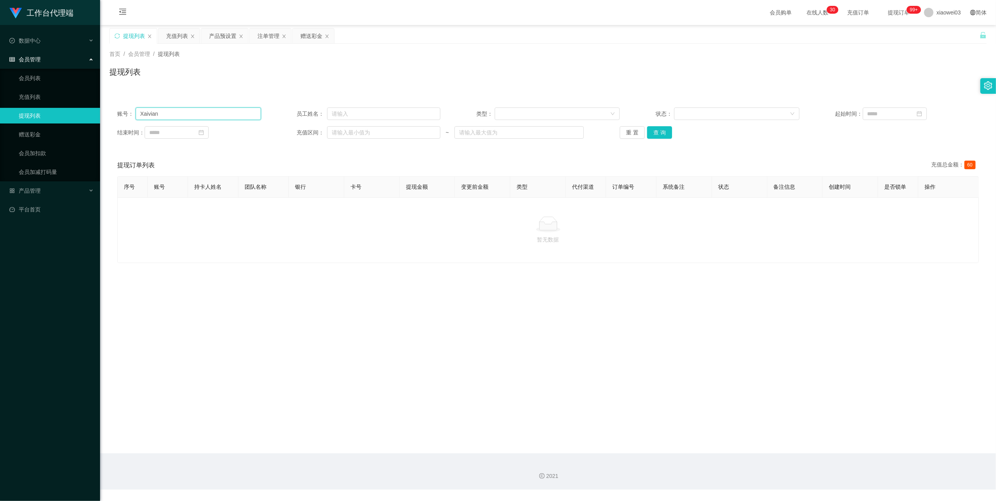
click at [233, 109] on input "Xaivian" at bounding box center [198, 113] width 125 height 13
drag, startPoint x: 661, startPoint y: 131, endPoint x: 659, endPoint y: 136, distance: 5.6
click at [661, 131] on button "查 询" at bounding box center [659, 132] width 25 height 13
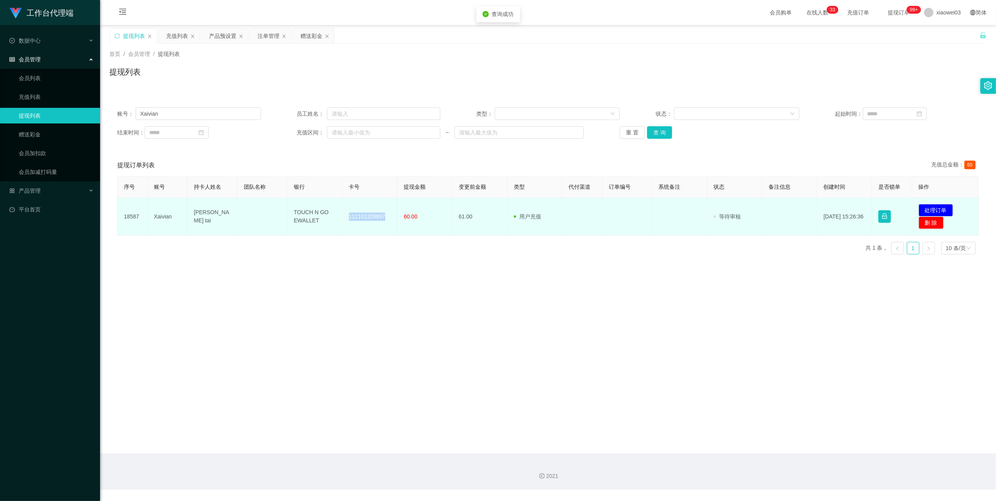
drag, startPoint x: 383, startPoint y: 218, endPoint x: 341, endPoint y: 213, distance: 42.5
click at [343, 213] on td "112102328897" at bounding box center [370, 217] width 55 height 38
click at [324, 221] on td "TOUCH N GO EWALLET" at bounding box center [315, 217] width 55 height 38
drag, startPoint x: 322, startPoint y: 222, endPoint x: 294, endPoint y: 209, distance: 31.5
click at [294, 209] on td "TOUCH N GO EWALLET" at bounding box center [315, 217] width 55 height 38
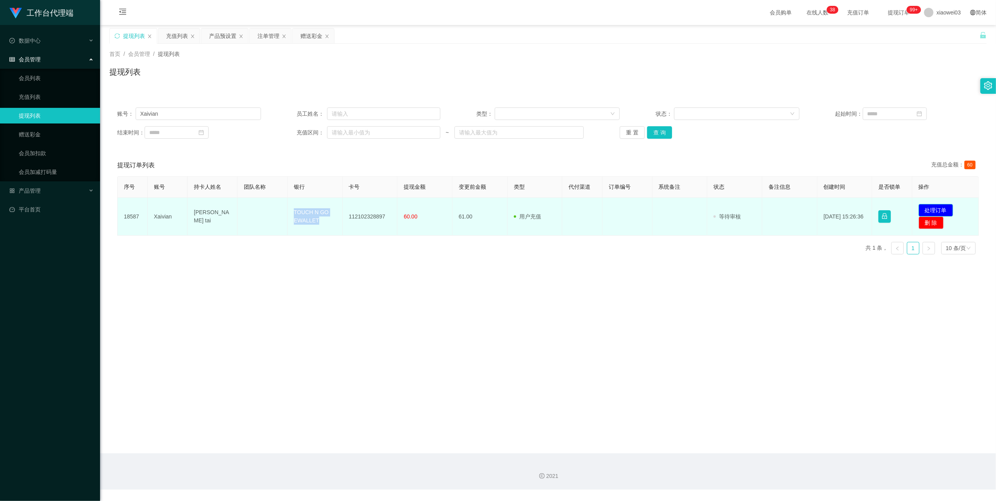
click at [946, 209] on button "处理订单" at bounding box center [936, 210] width 34 height 13
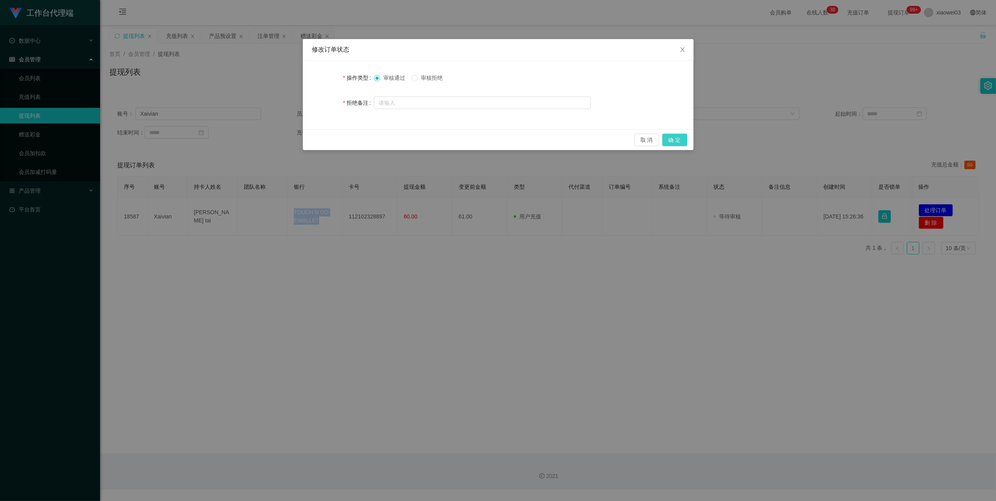
click at [681, 136] on button "确 定" at bounding box center [675, 140] width 25 height 13
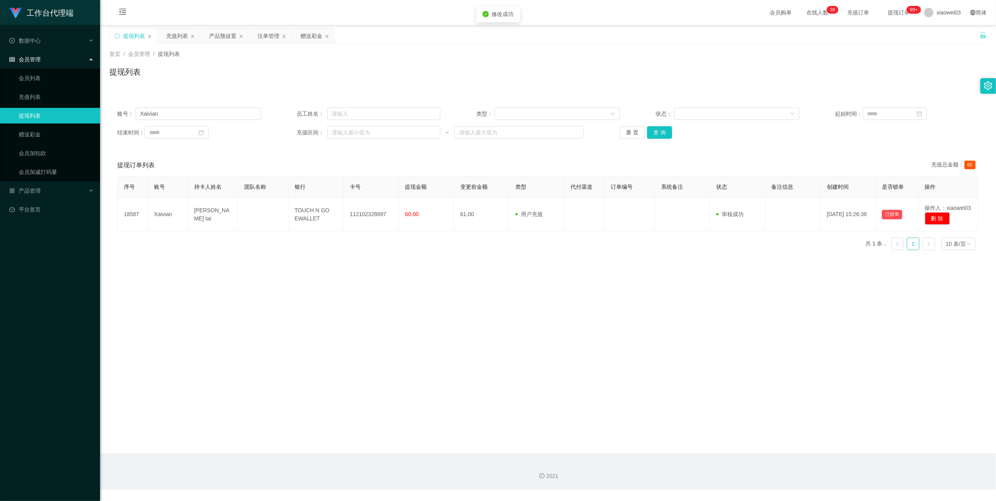
click at [557, 398] on main "关闭左侧 关闭右侧 关闭其它 刷新页面 提现列表 充值列表 产品预设置 注单管理 赠送彩金 首页 / 会员管理 / 提现列表 / 提现列表 账号： Xaivi…" at bounding box center [548, 239] width 896 height 428
